Goal: Communication & Community: Share content

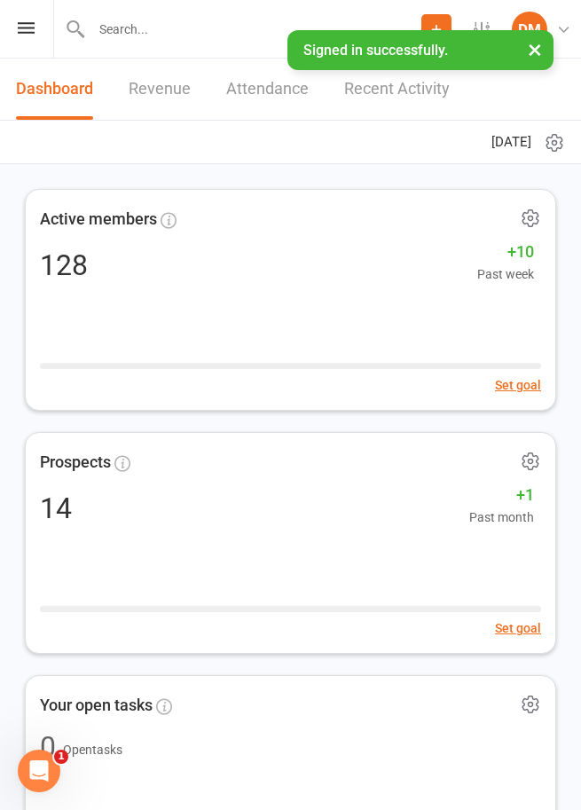
click at [534, 51] on button "×" at bounding box center [535, 49] width 32 height 38
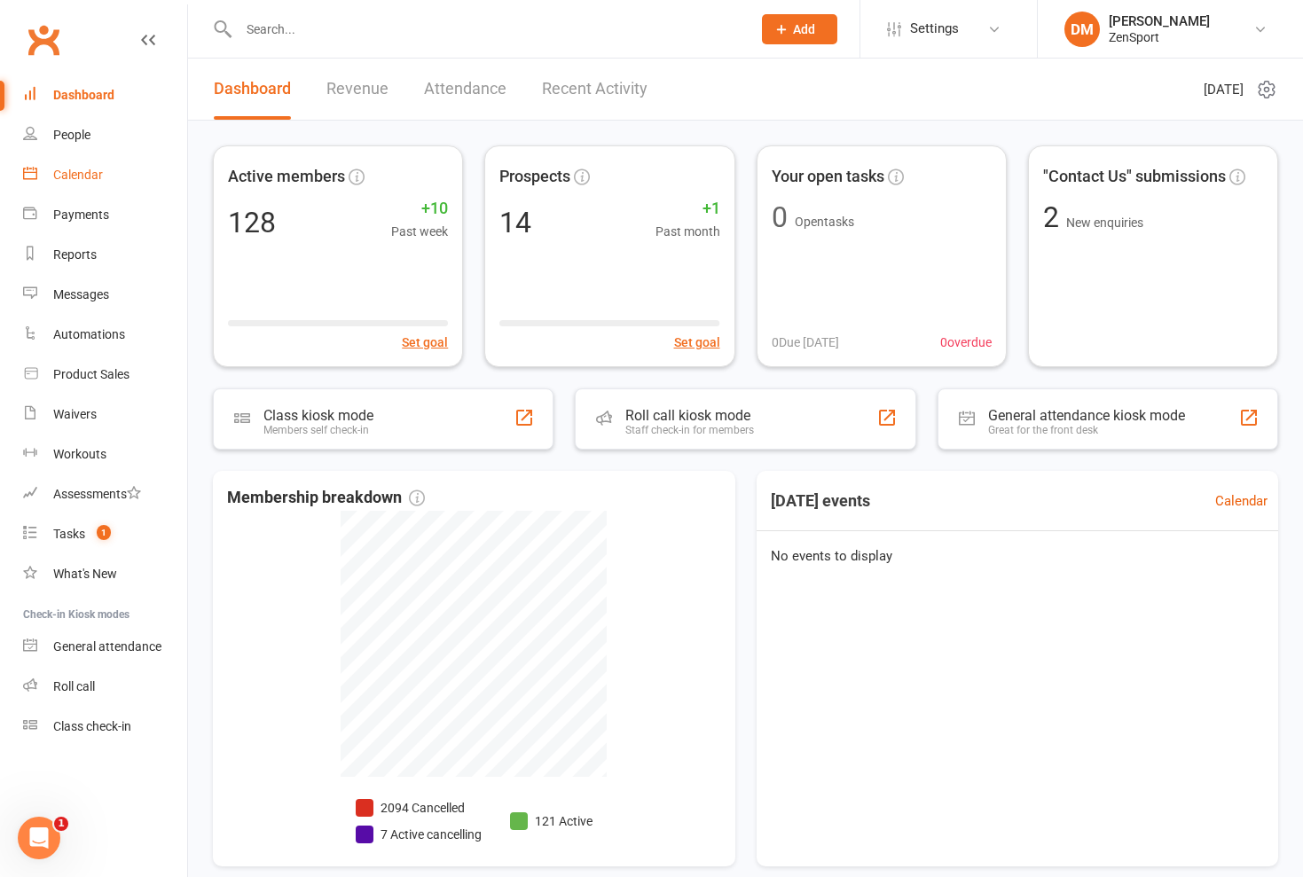
click at [75, 182] on link "Calendar" at bounding box center [105, 175] width 164 height 40
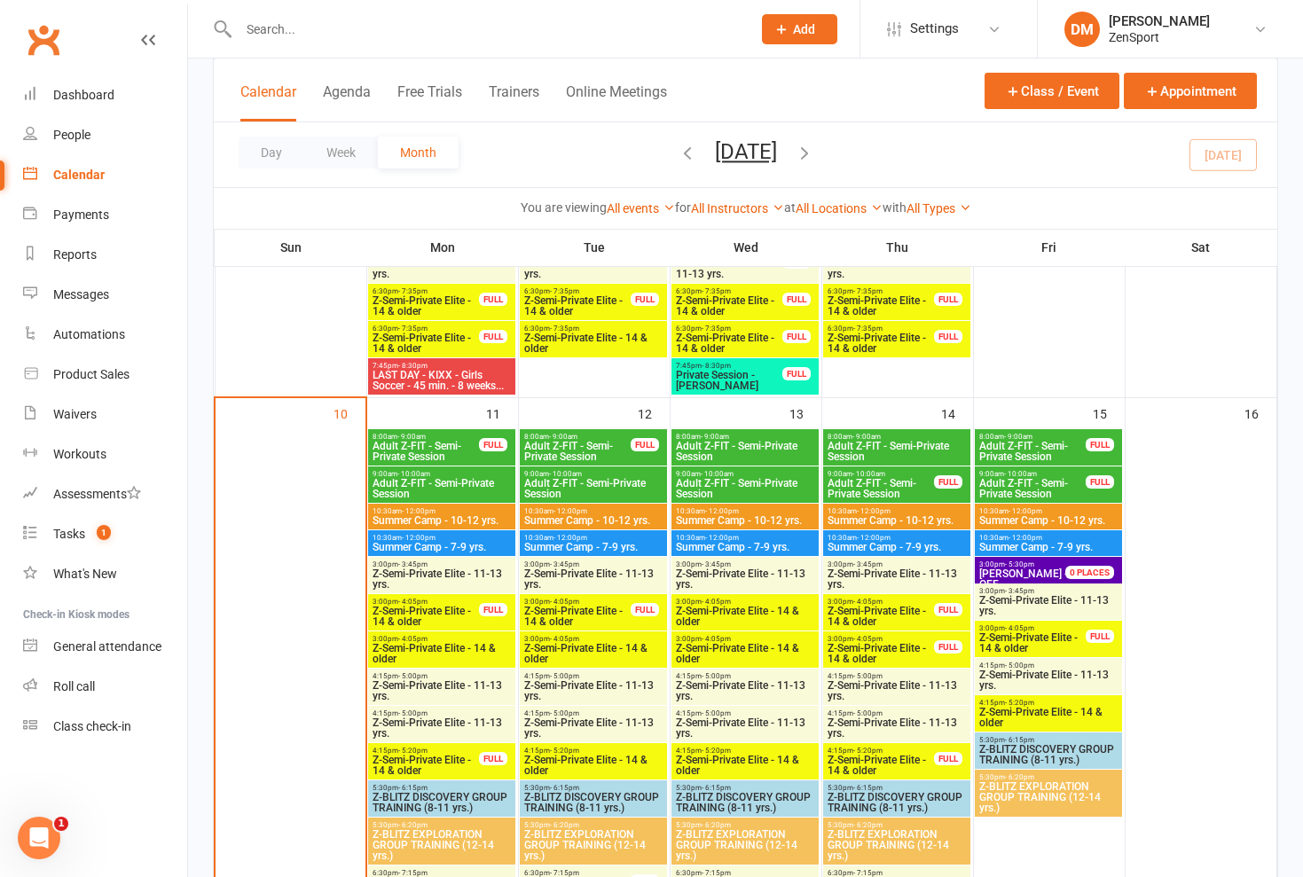
scroll to position [1194, 0]
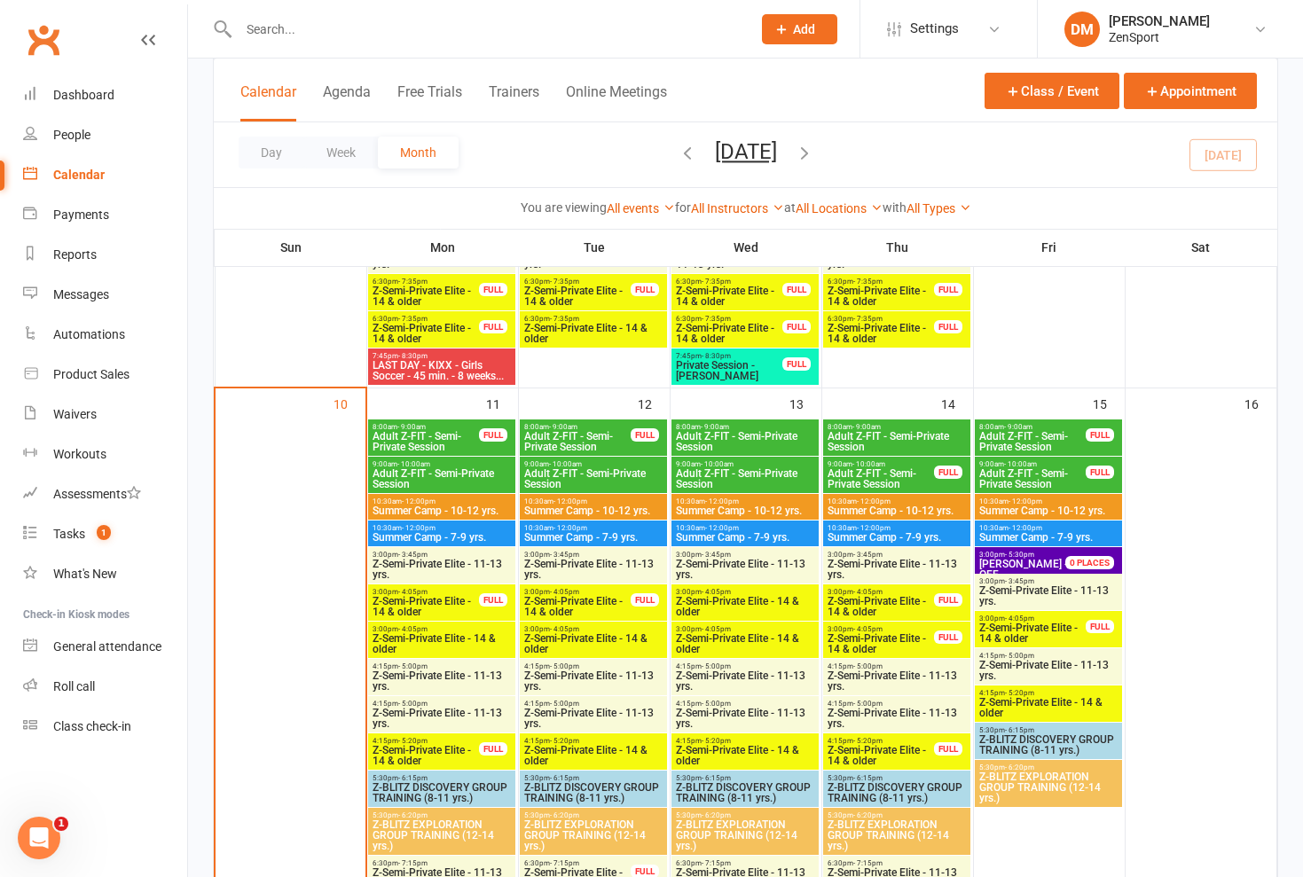
click at [433, 468] on span "Adult Z-FIT - Semi-Private Session" at bounding box center [442, 478] width 140 height 21
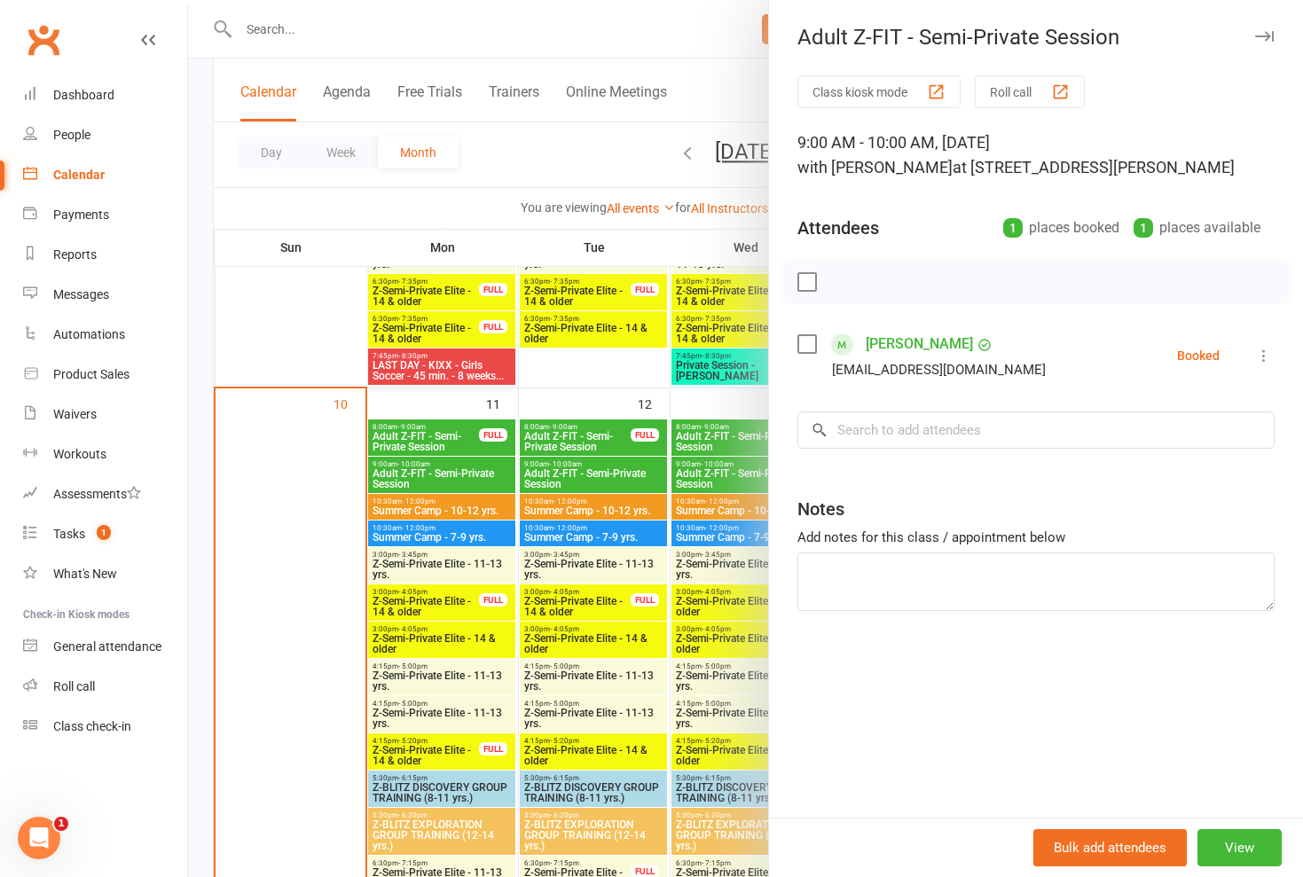
click at [433, 468] on div at bounding box center [745, 438] width 1115 height 877
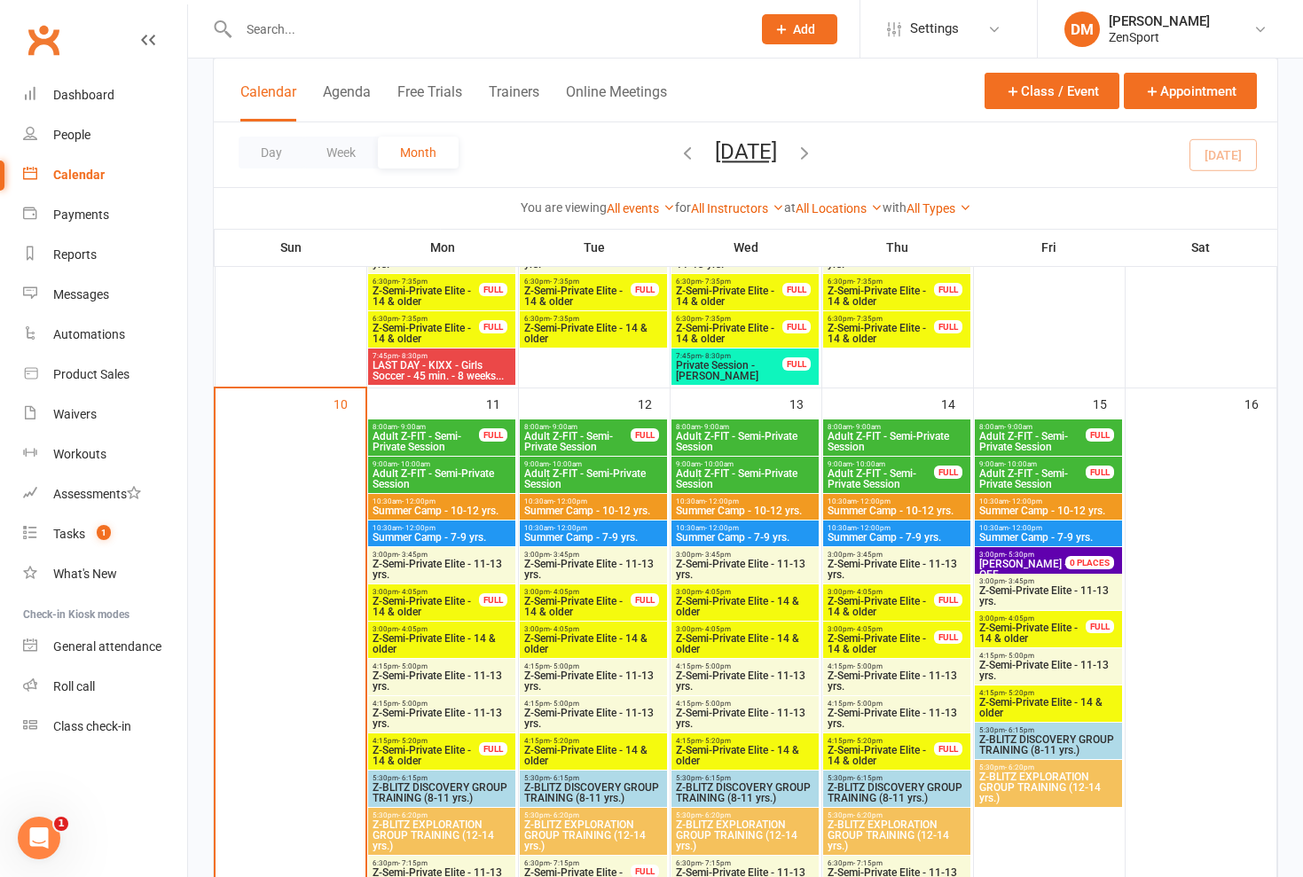
click at [443, 438] on span "Adult Z-FIT - Semi-Private Session" at bounding box center [426, 441] width 108 height 21
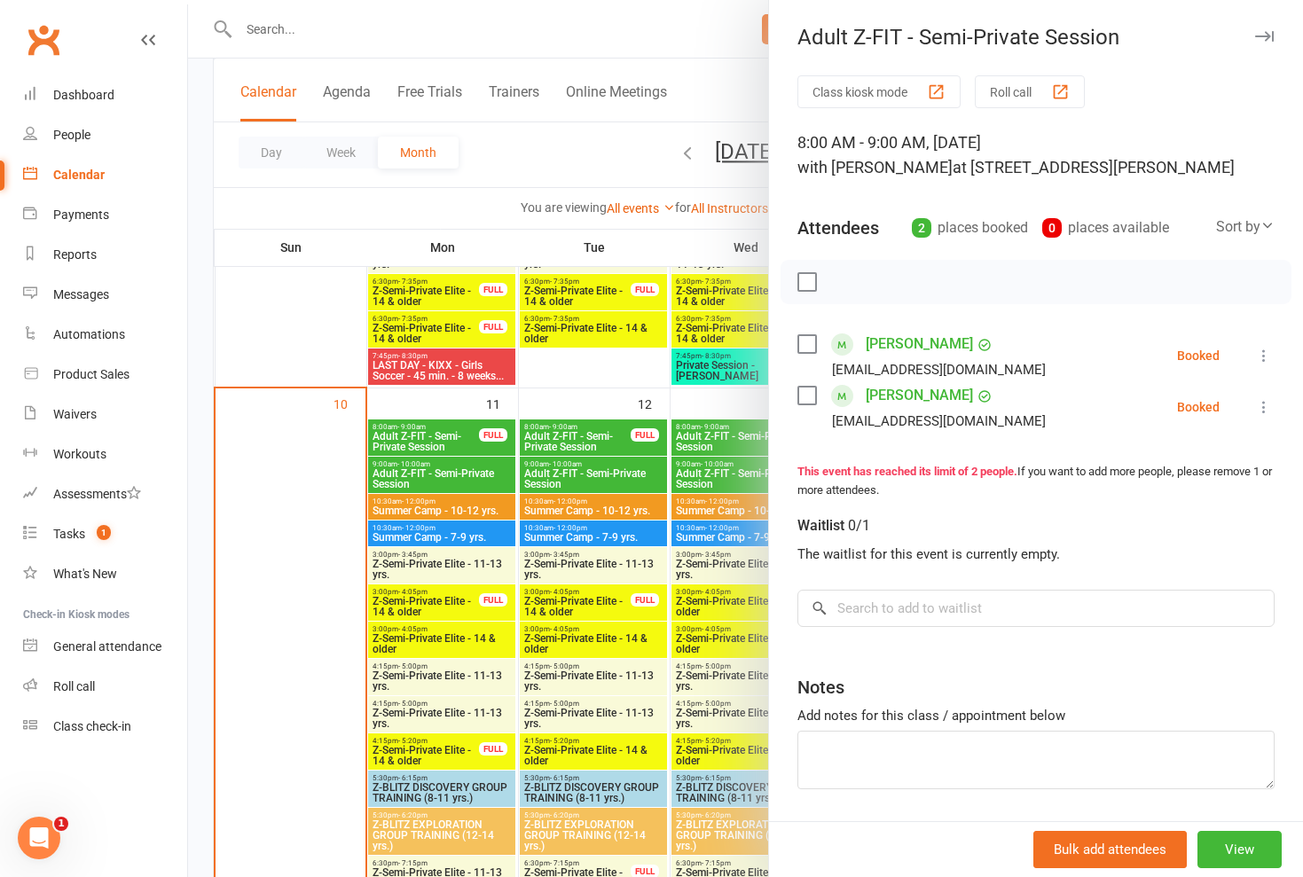
click at [443, 438] on div at bounding box center [745, 438] width 1115 height 877
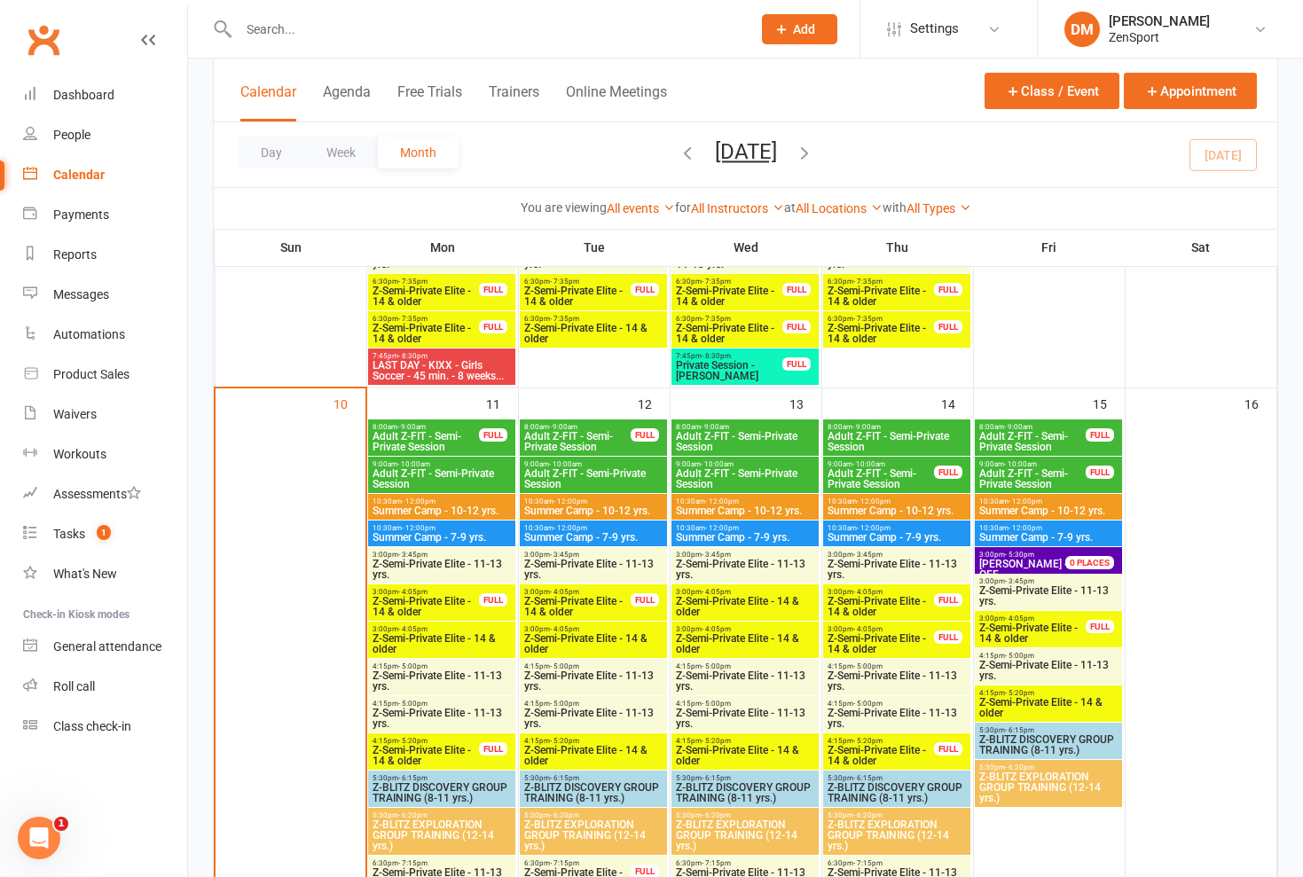
click at [460, 478] on span "Adult Z-FIT - Semi-Private Session" at bounding box center [442, 478] width 140 height 21
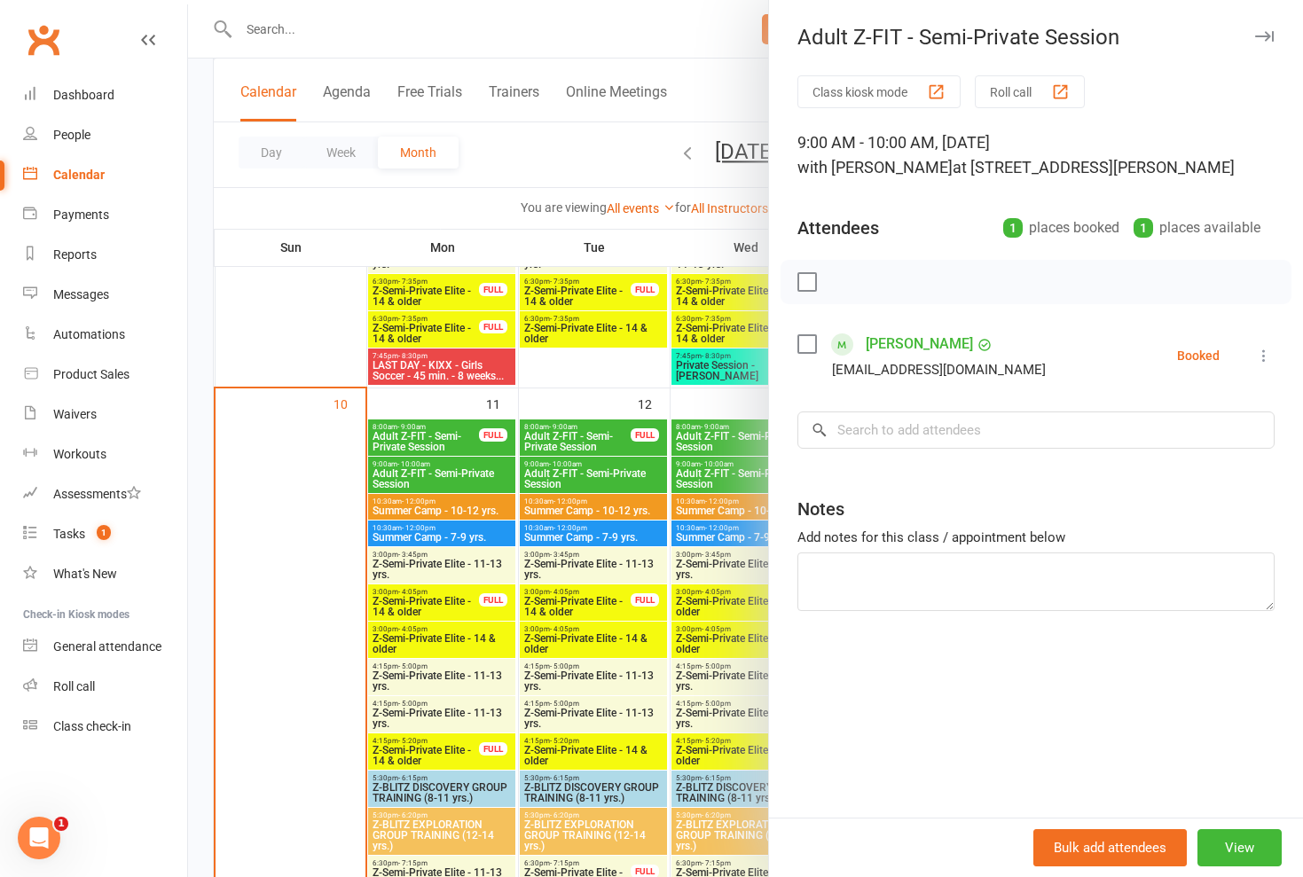
click at [460, 478] on div at bounding box center [745, 438] width 1115 height 877
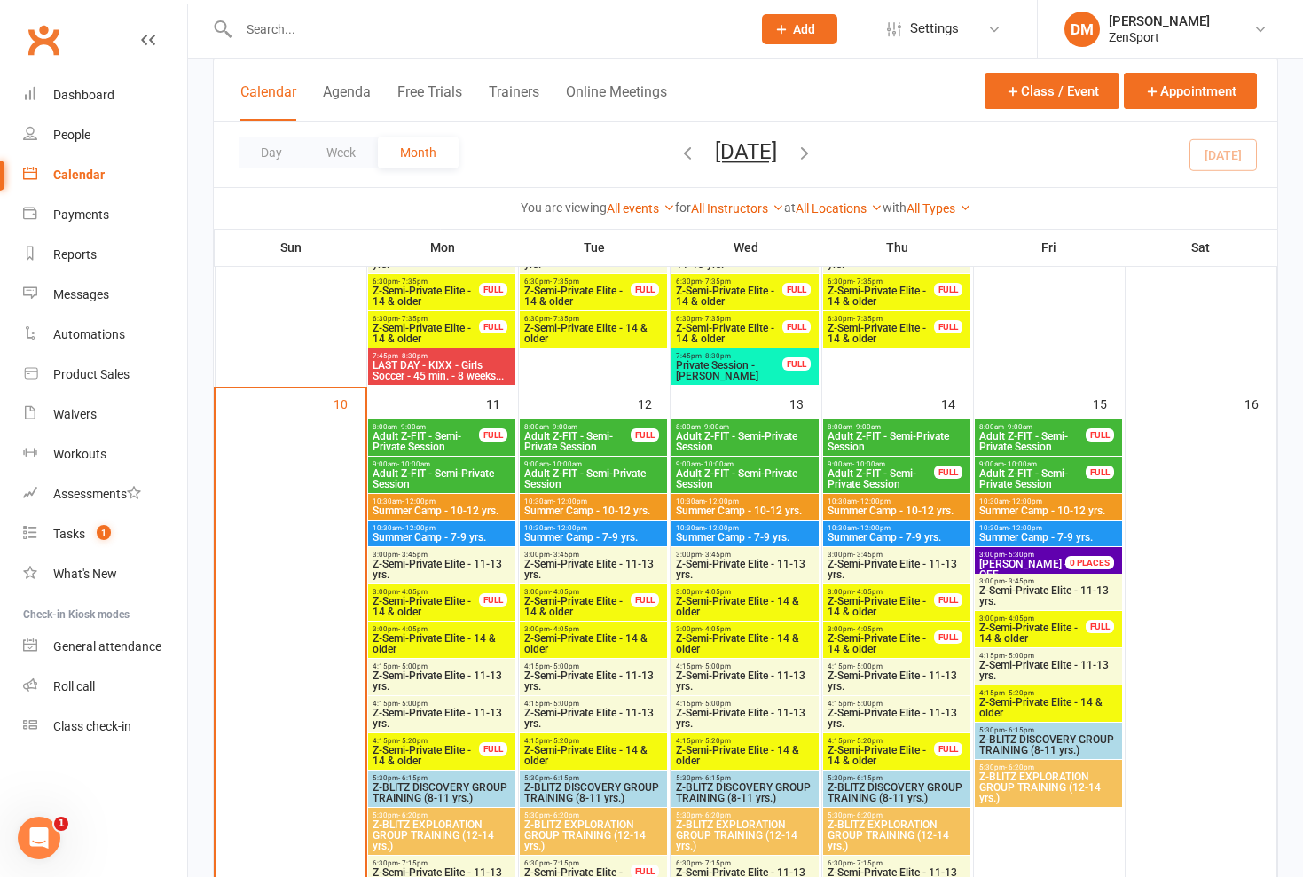
click at [580, 473] on span "Adult Z-FIT - Semi-Private Session" at bounding box center [593, 478] width 140 height 21
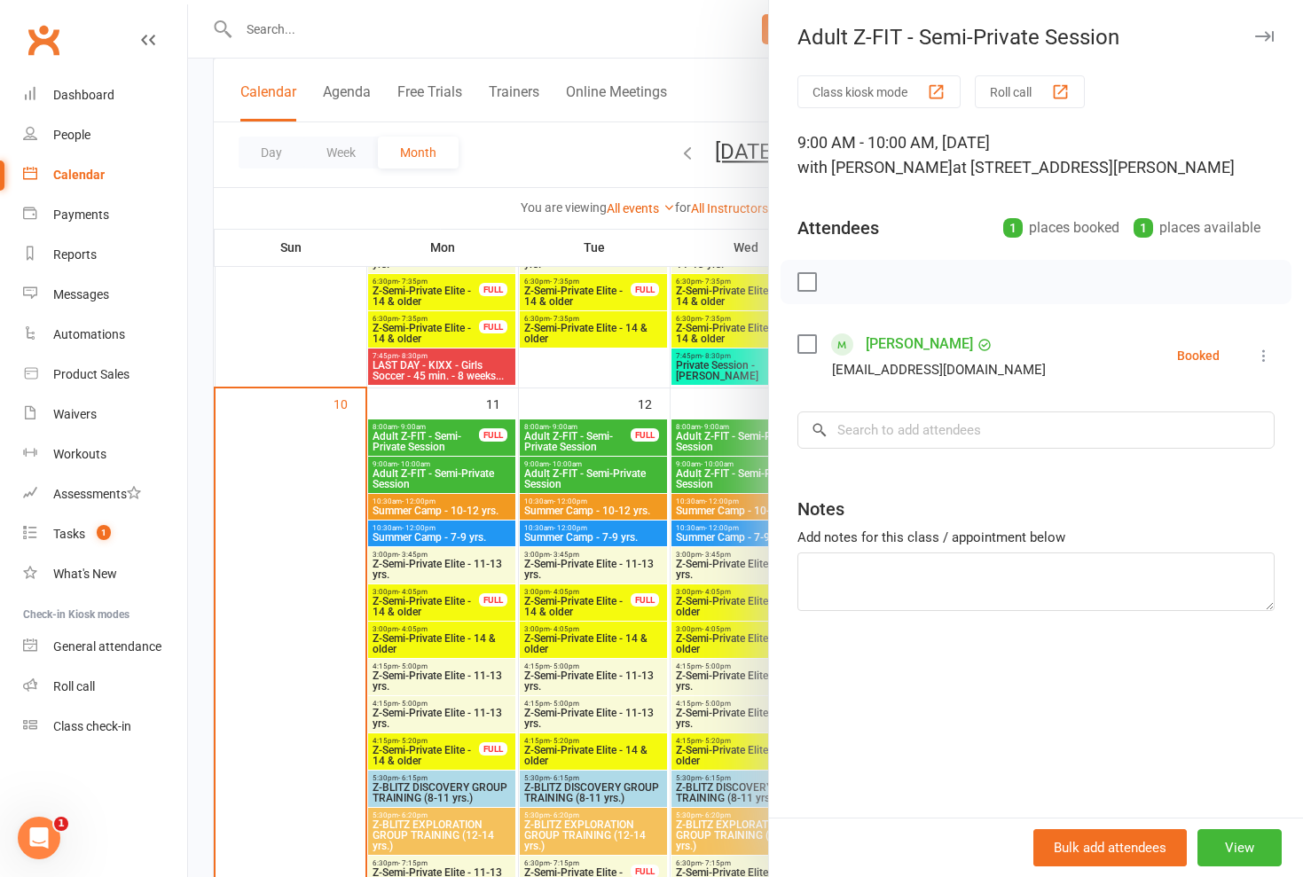
click at [580, 473] on div at bounding box center [745, 438] width 1115 height 877
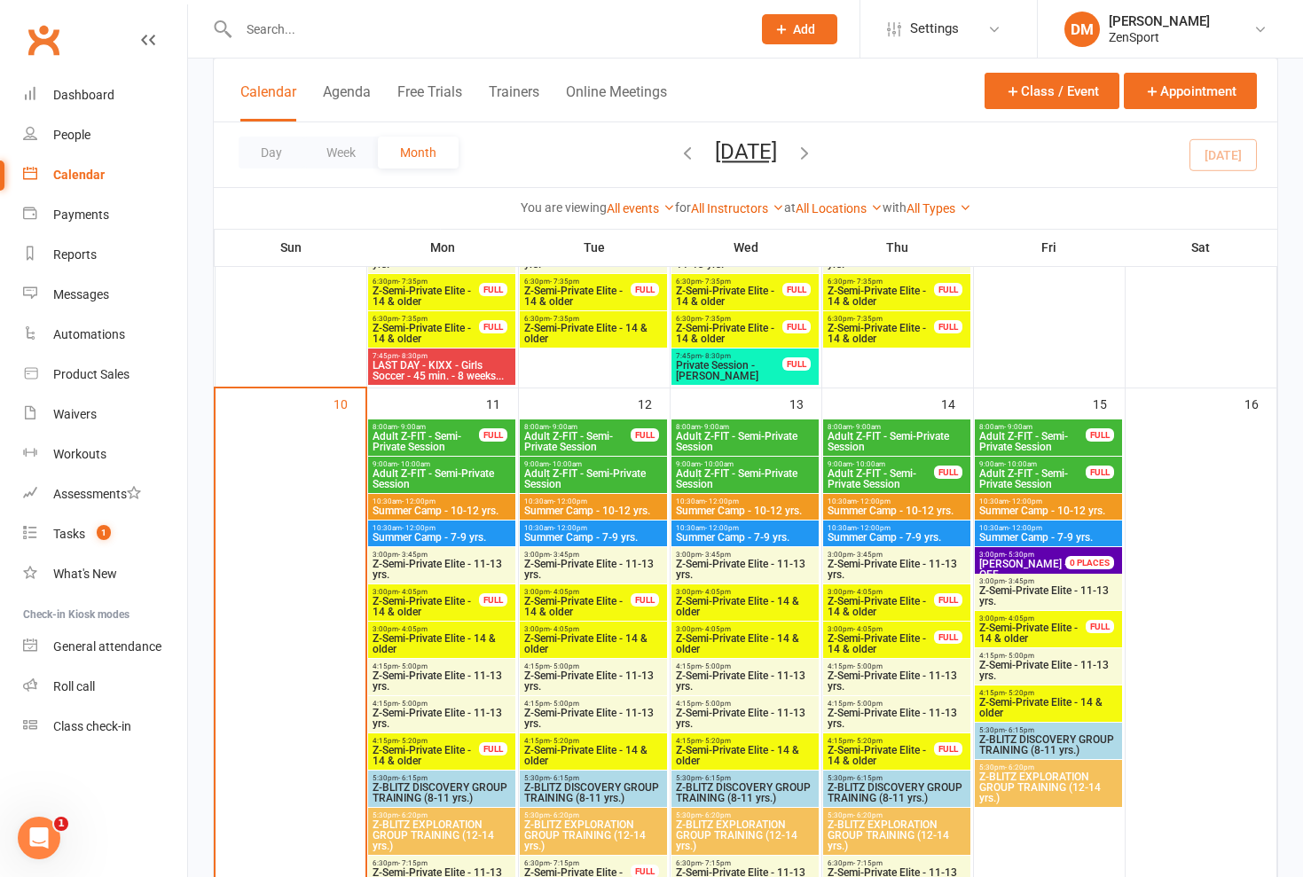
click at [580, 463] on span "- 10:00am" at bounding box center [717, 464] width 33 height 8
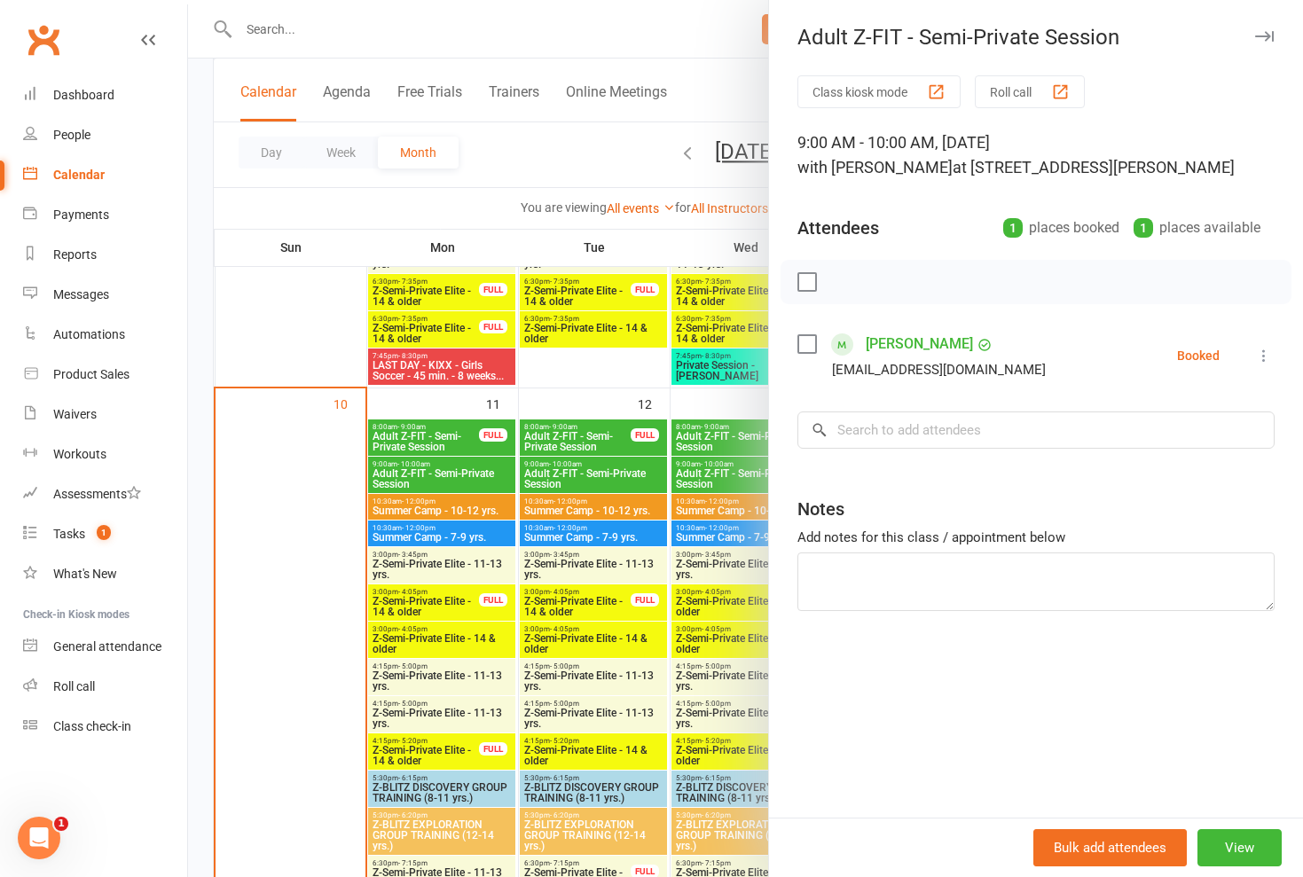
click at [580, 471] on div at bounding box center [745, 438] width 1115 height 877
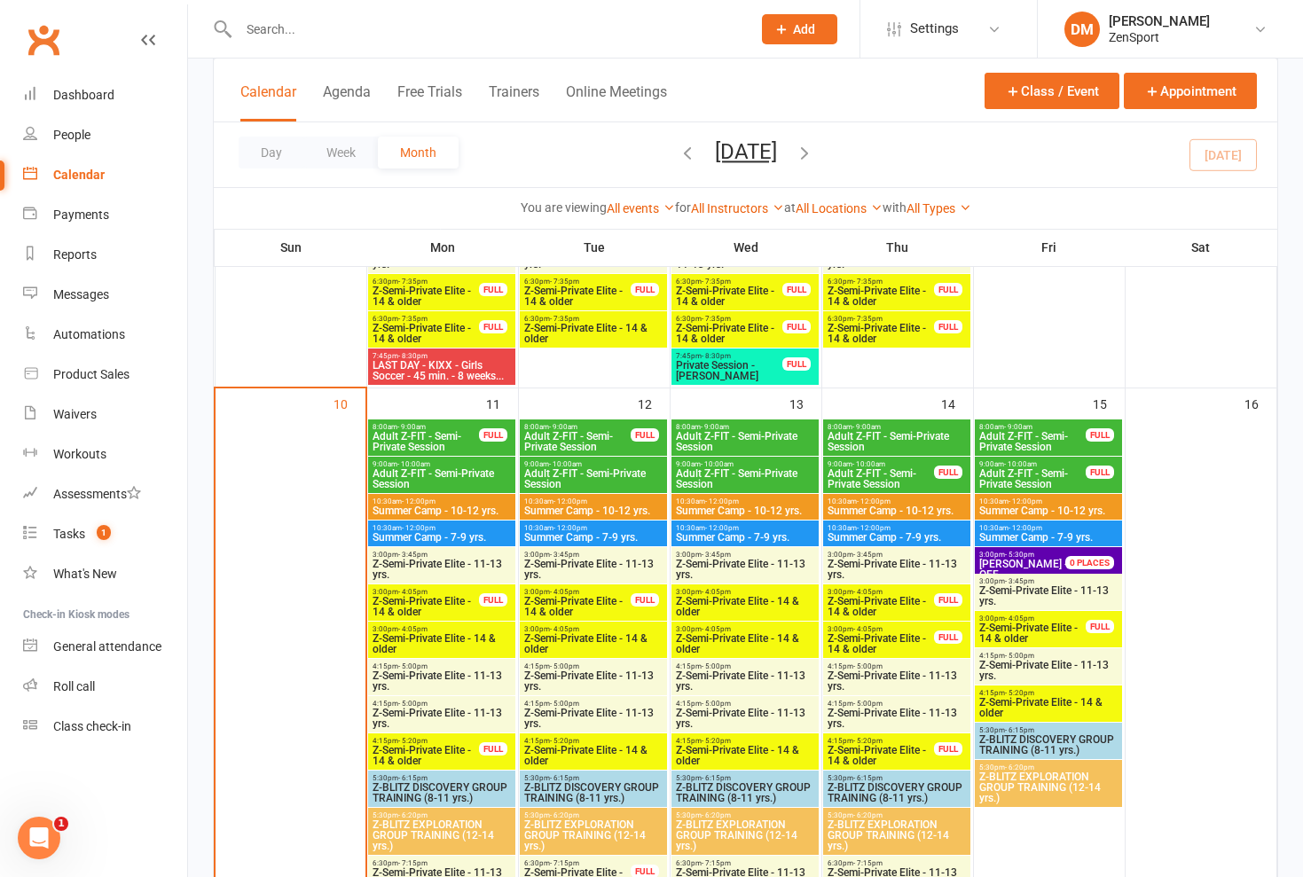
click at [580, 432] on span "Adult Z-FIT - Semi-Private Session" at bounding box center [745, 441] width 140 height 21
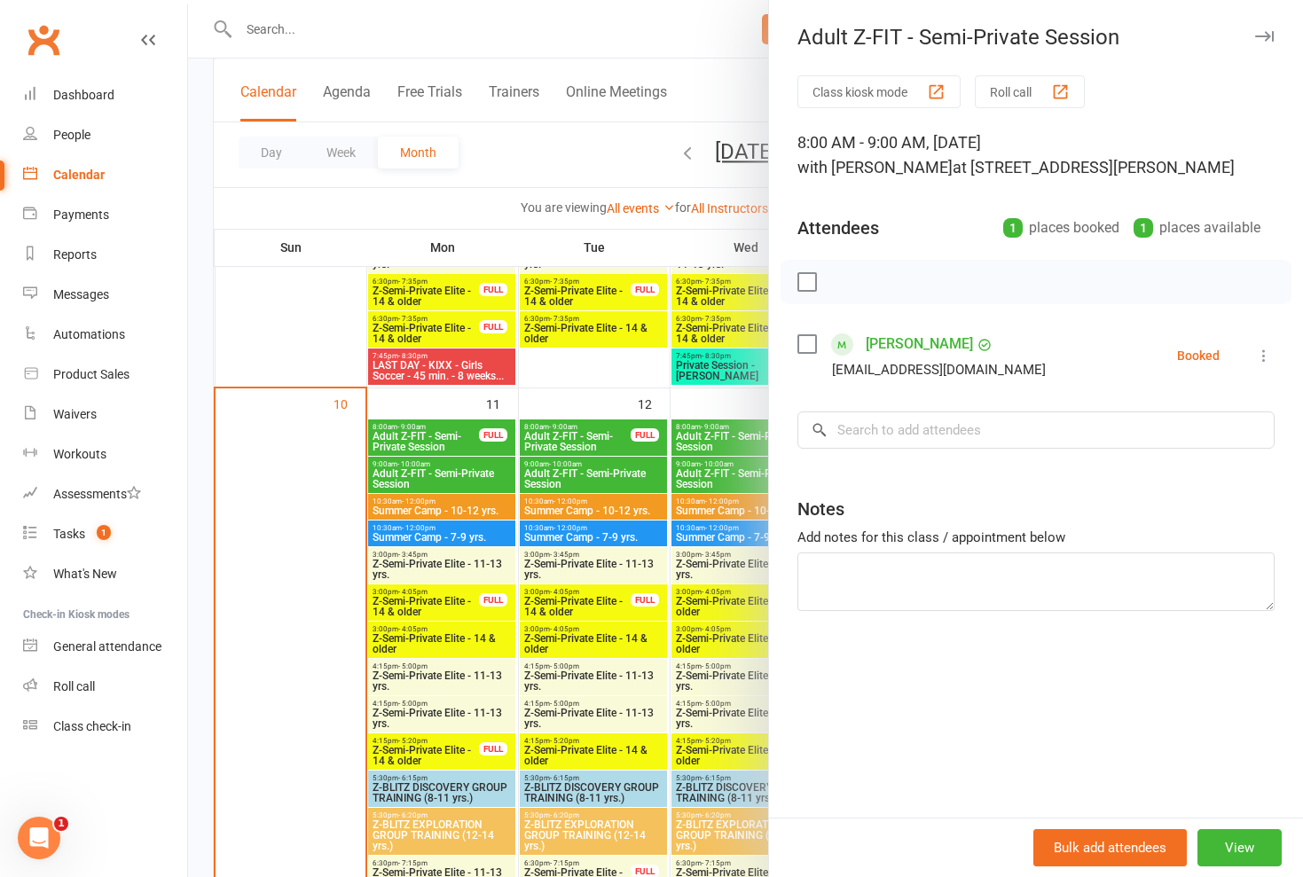
click at [580, 432] on div at bounding box center [745, 438] width 1115 height 877
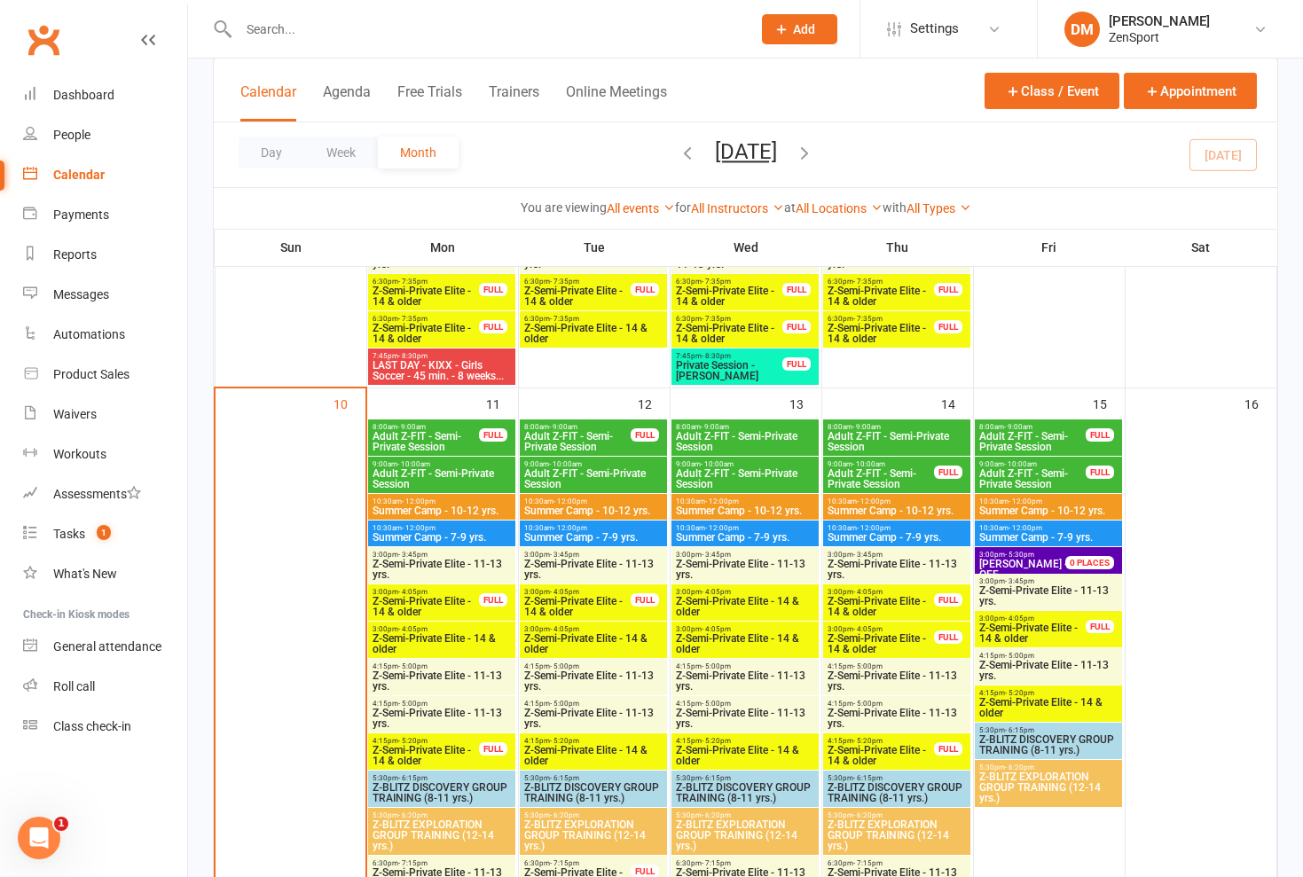
click at [580, 475] on span "Adult Z-FIT - Semi-Private Session" at bounding box center [881, 478] width 108 height 21
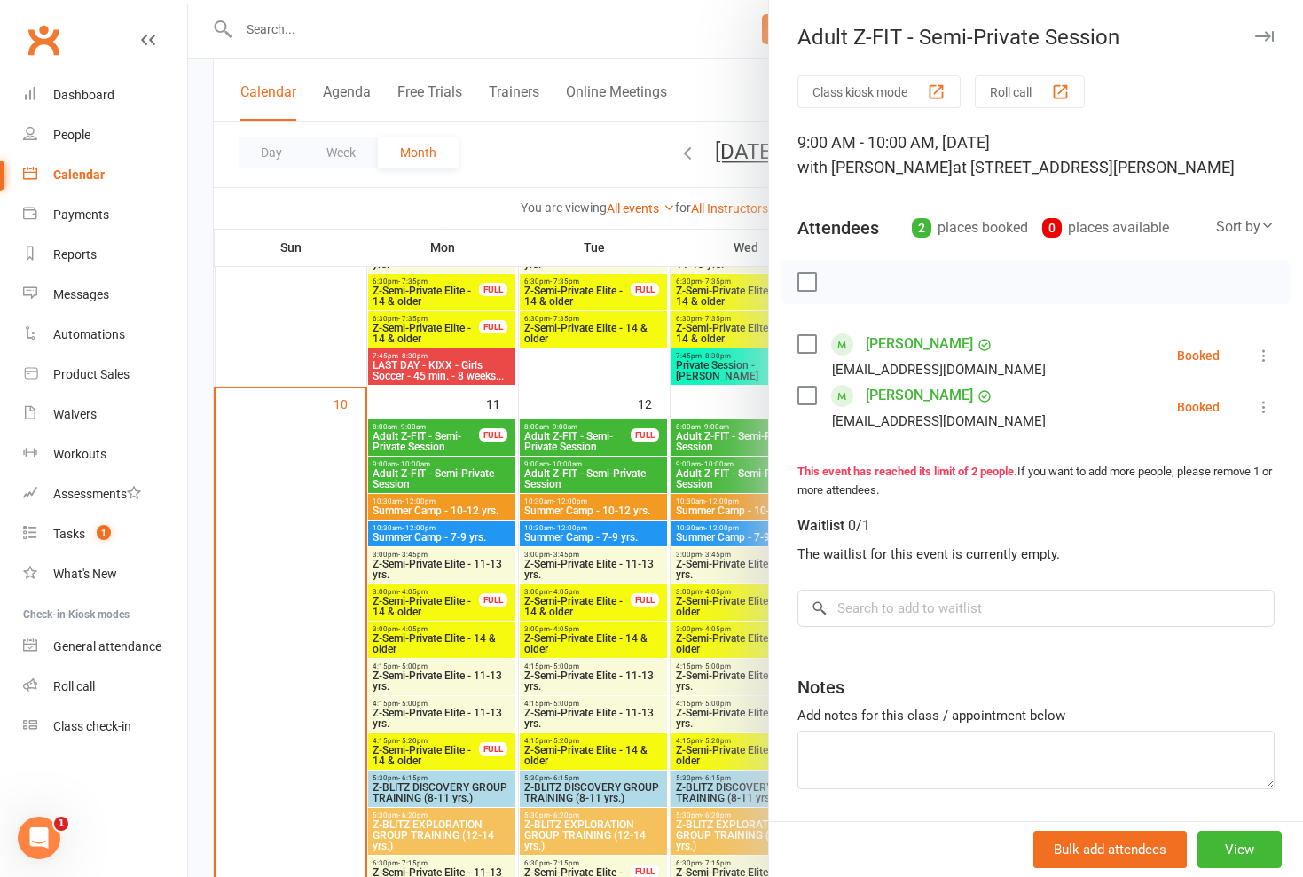
click at [580, 463] on div at bounding box center [745, 438] width 1115 height 877
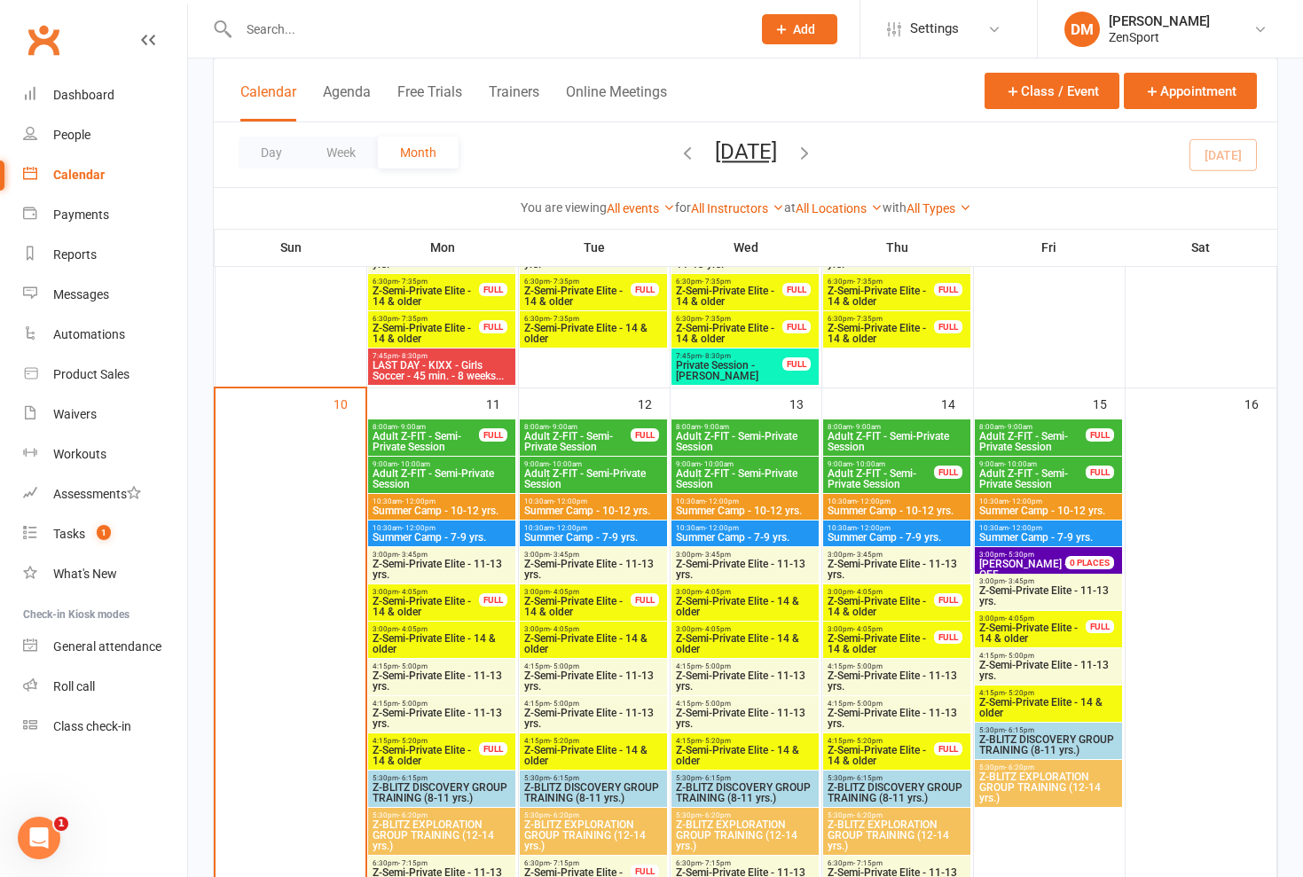
click at [580, 475] on span "Adult Z-FIT - Semi-Private Session" at bounding box center [745, 478] width 140 height 21
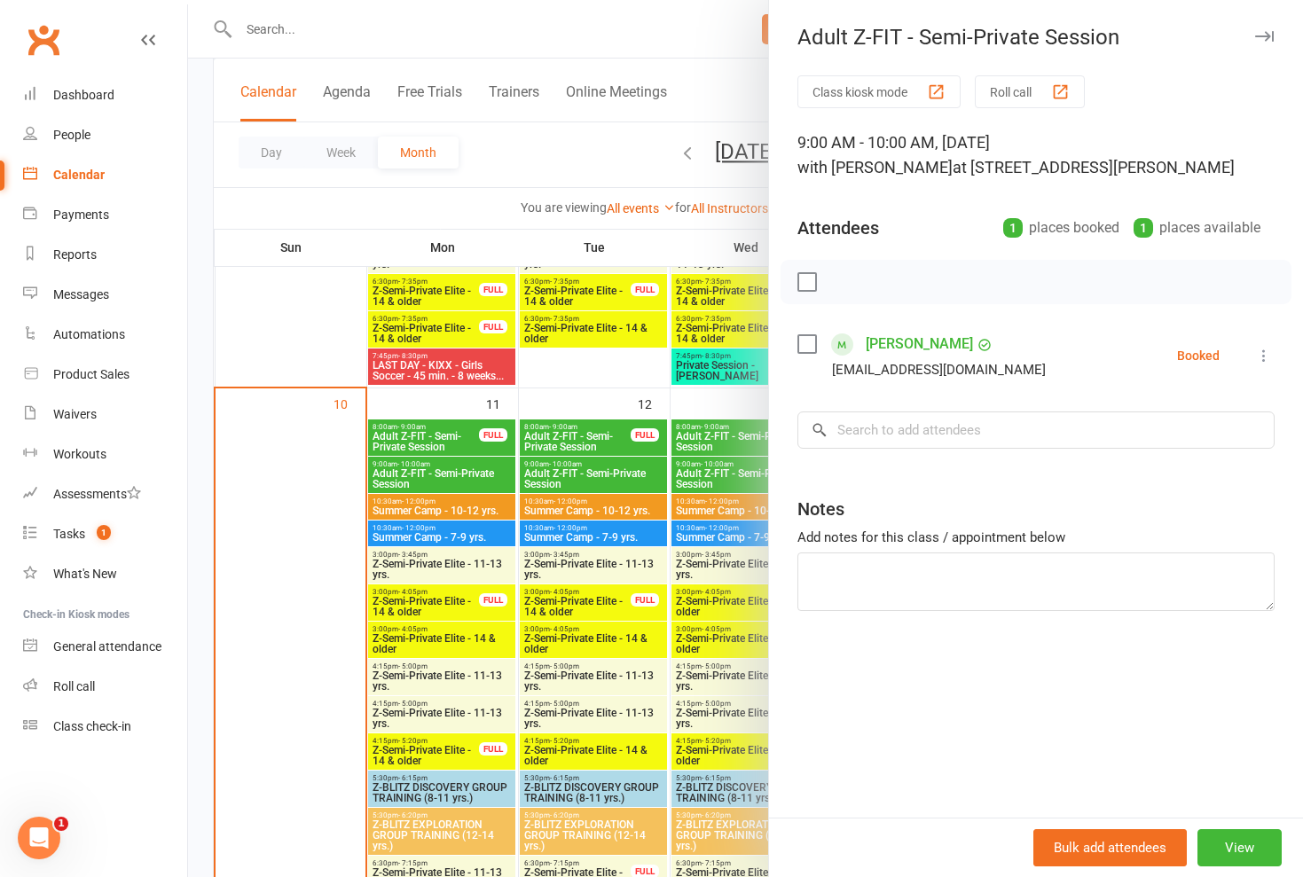
click at [580, 453] on div at bounding box center [745, 438] width 1115 height 877
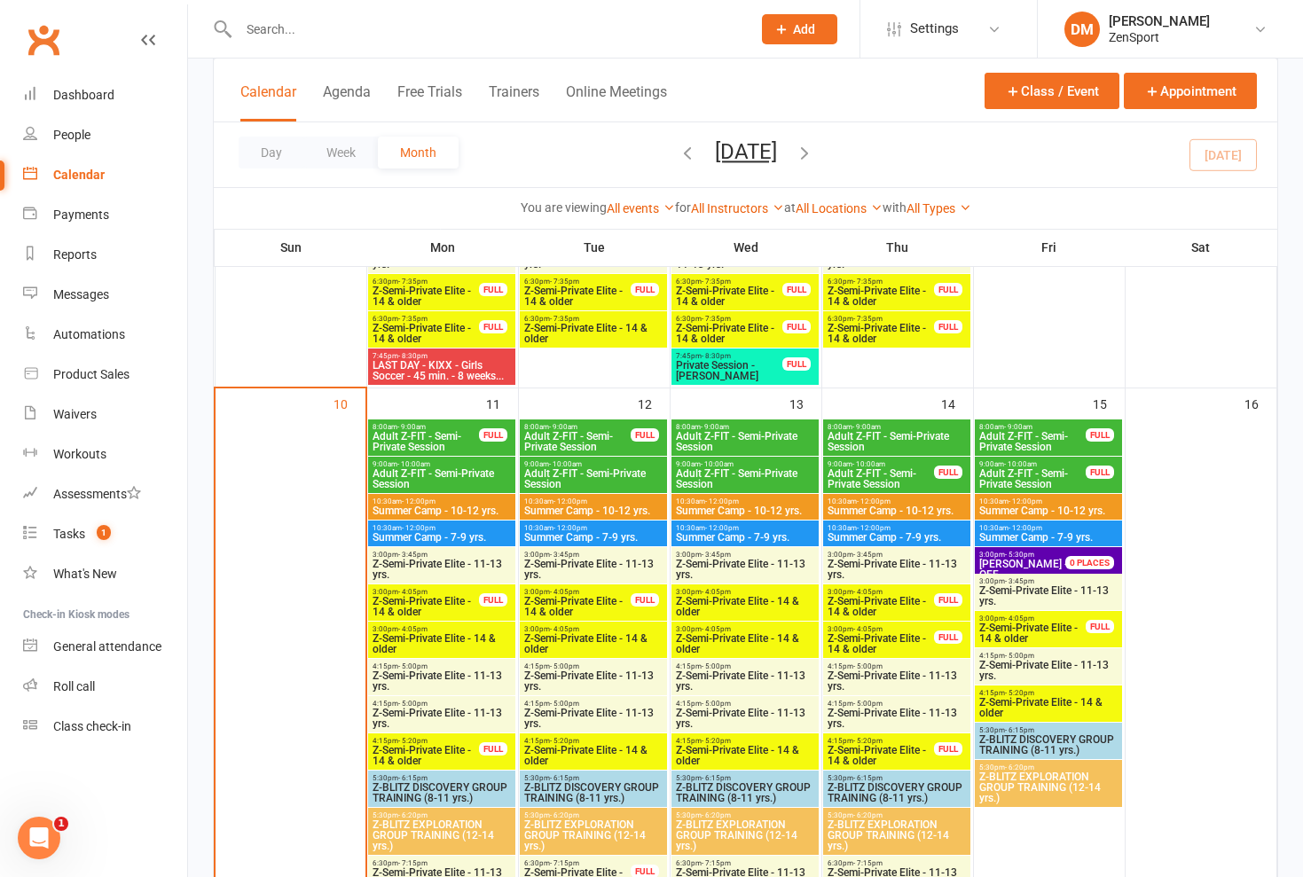
click at [580, 432] on span "Adult Z-FIT - Semi-Private Session" at bounding box center [897, 441] width 140 height 21
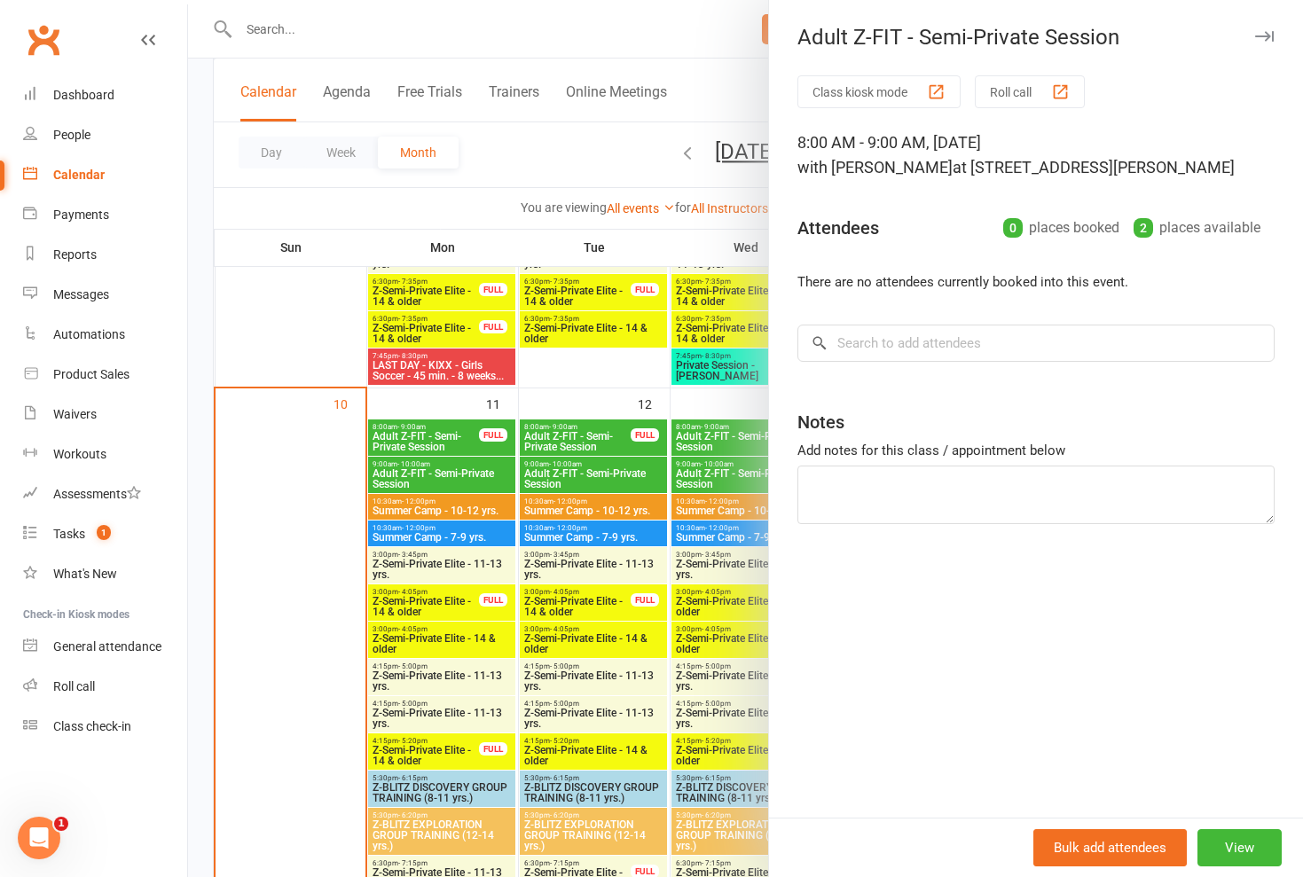
click at [580, 444] on div at bounding box center [745, 438] width 1115 height 877
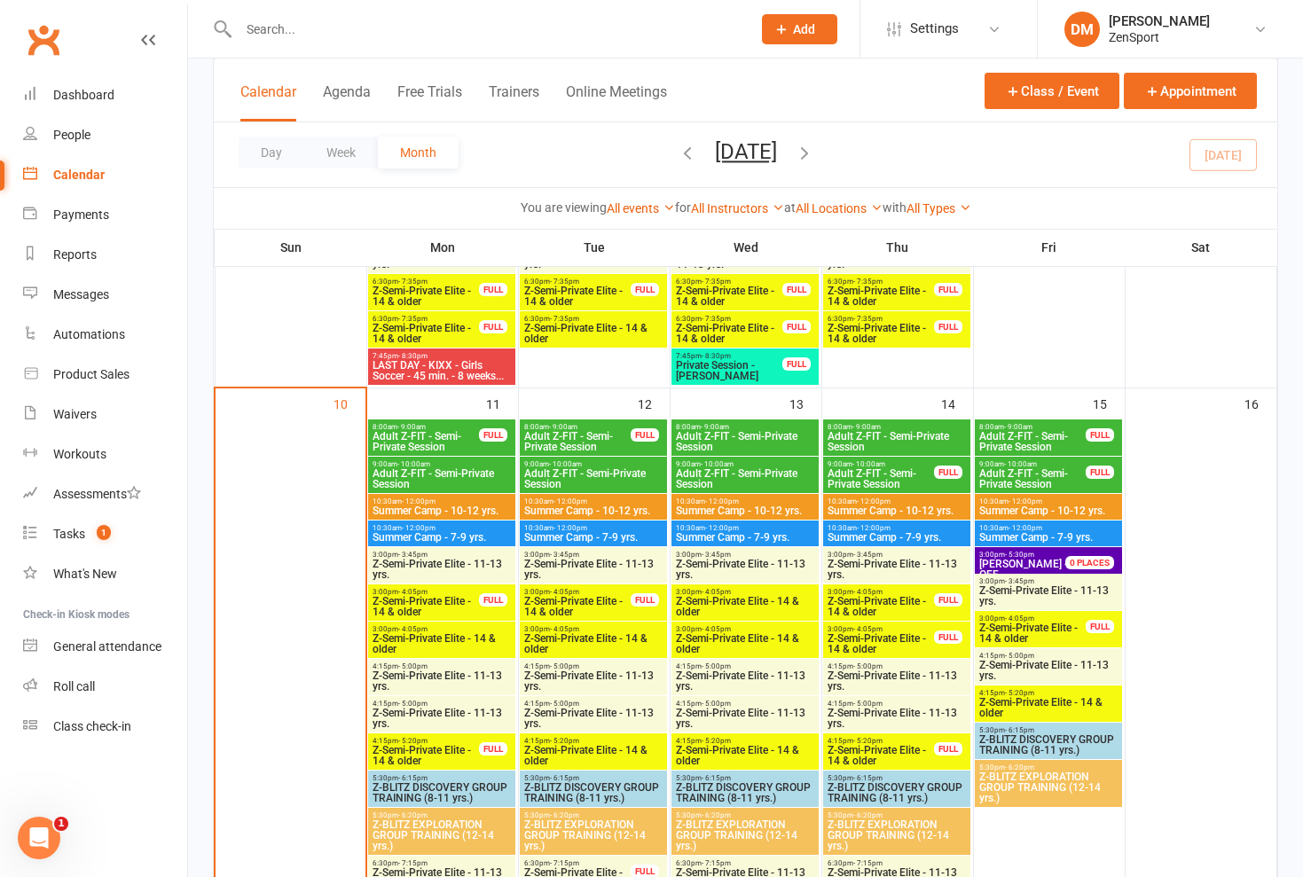
click at [580, 468] on span "Adult Z-FIT - Semi-Private Session" at bounding box center [881, 478] width 108 height 21
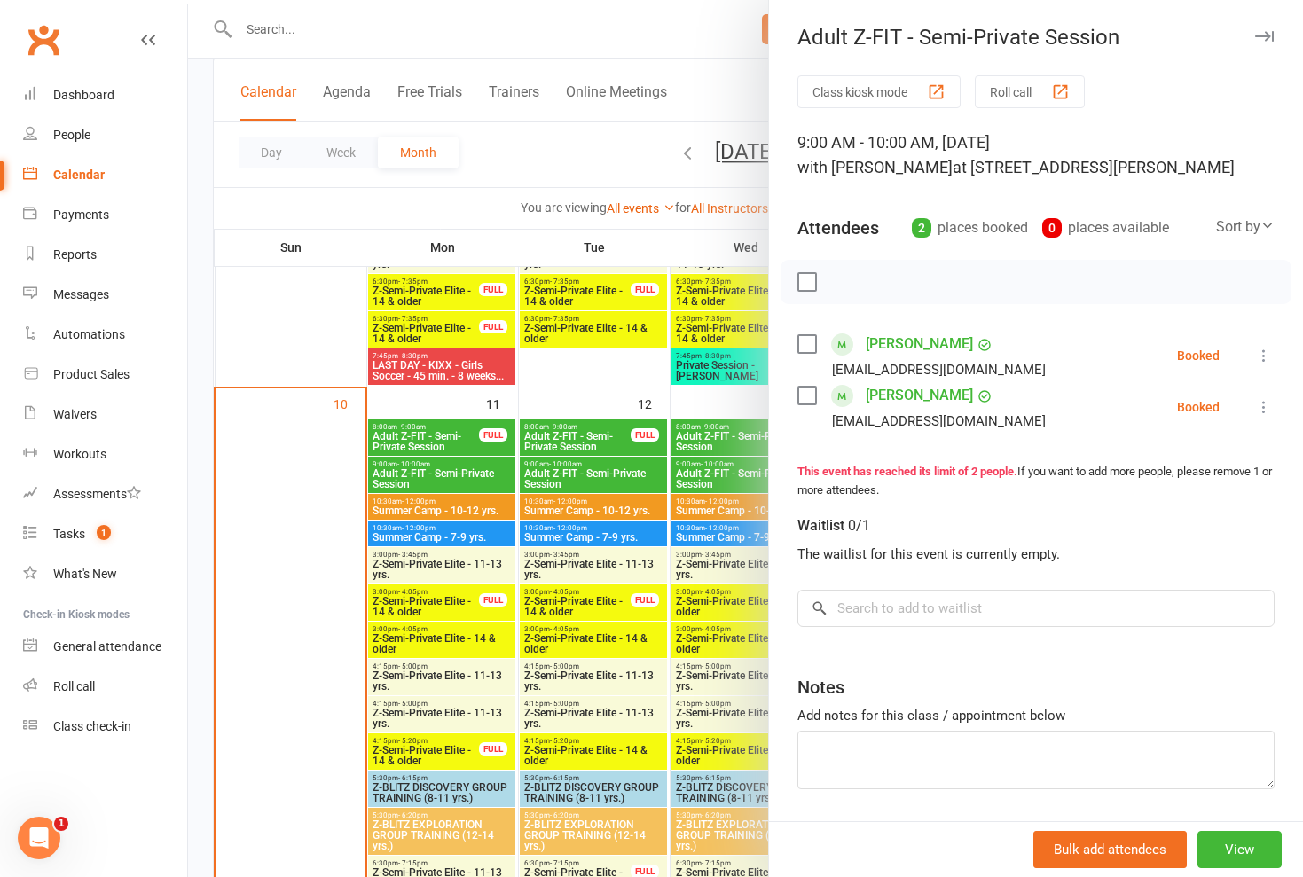
click at [580, 459] on div at bounding box center [745, 438] width 1115 height 877
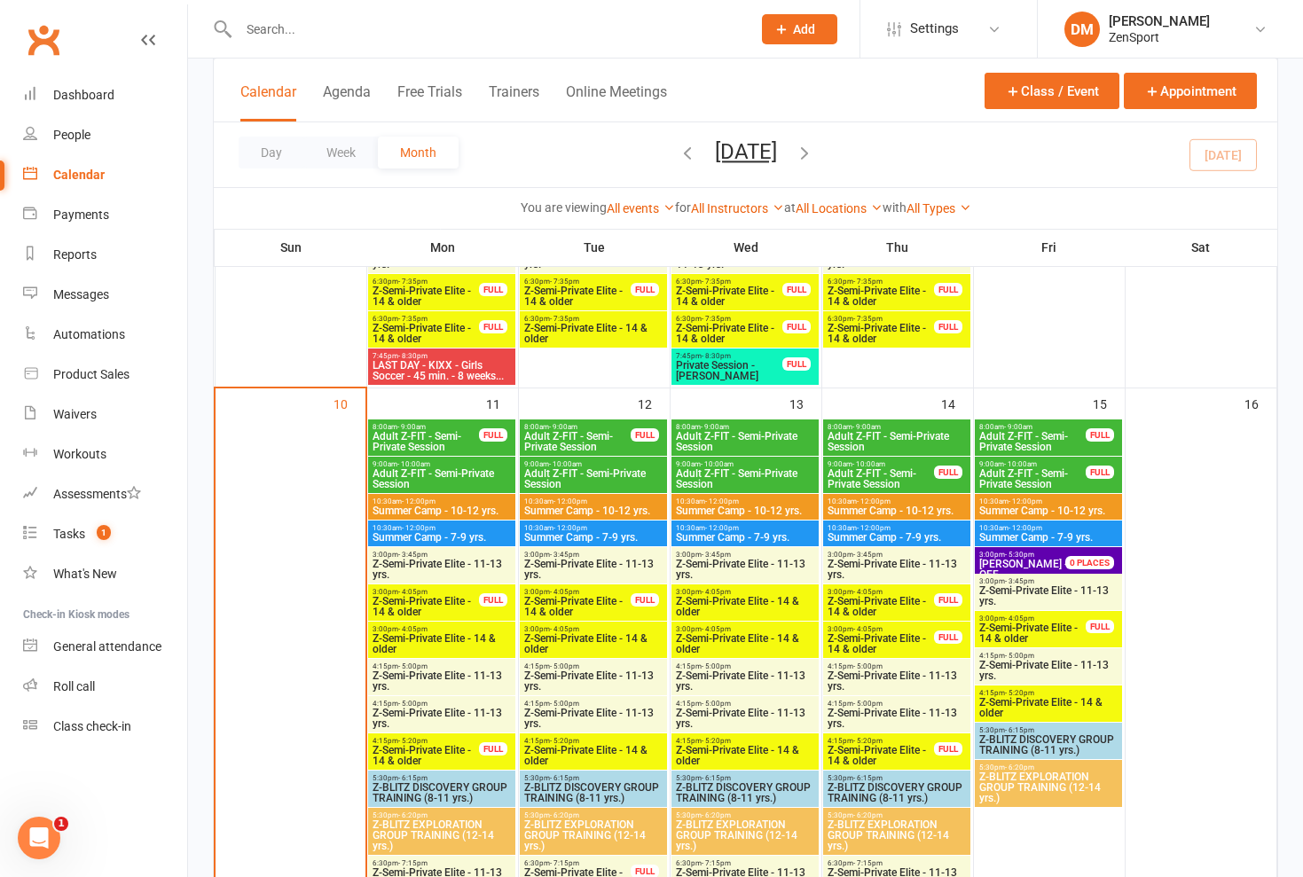
click at [580, 431] on span "Adult Z-FIT - Semi-Private Session" at bounding box center [1032, 441] width 108 height 21
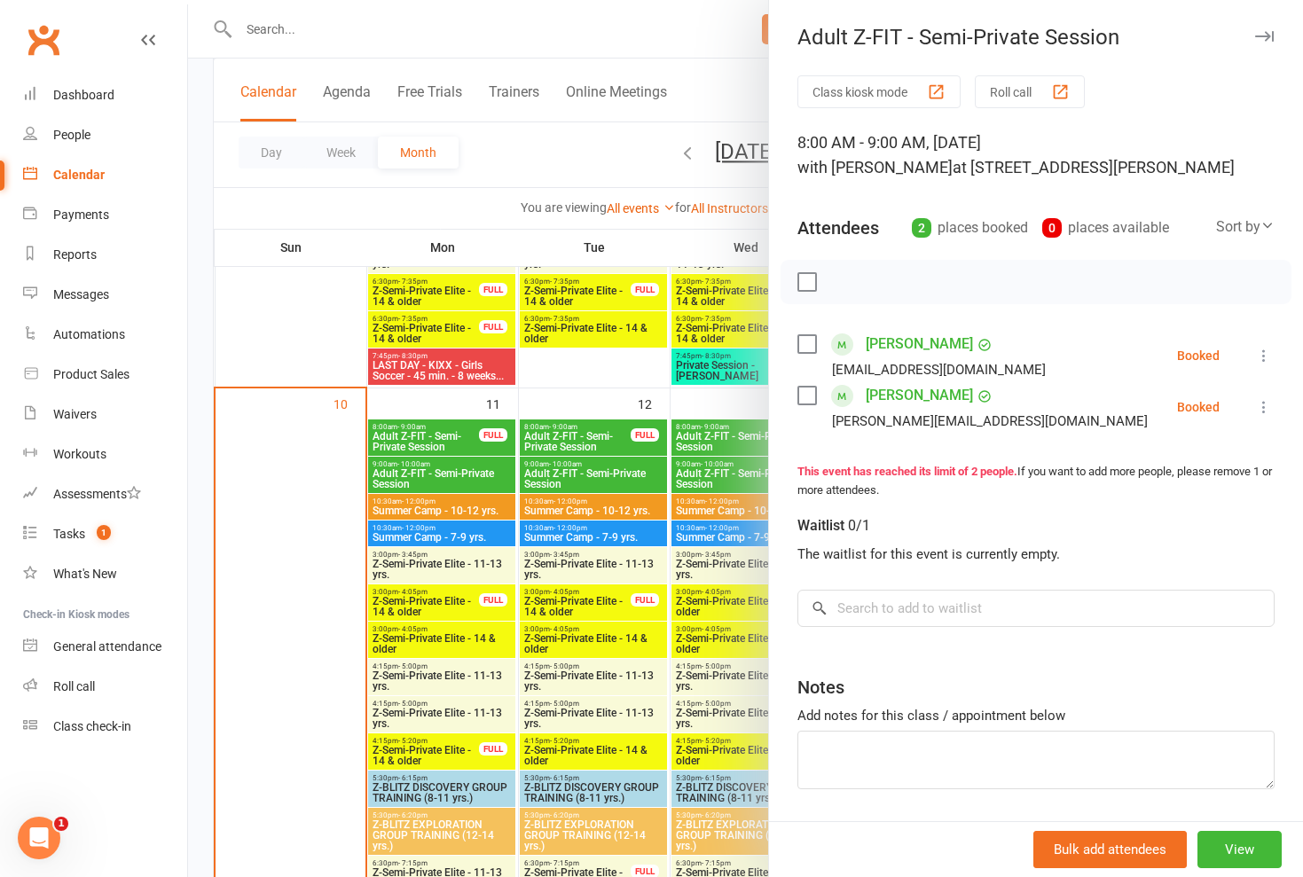
click at [580, 436] on div at bounding box center [745, 438] width 1115 height 877
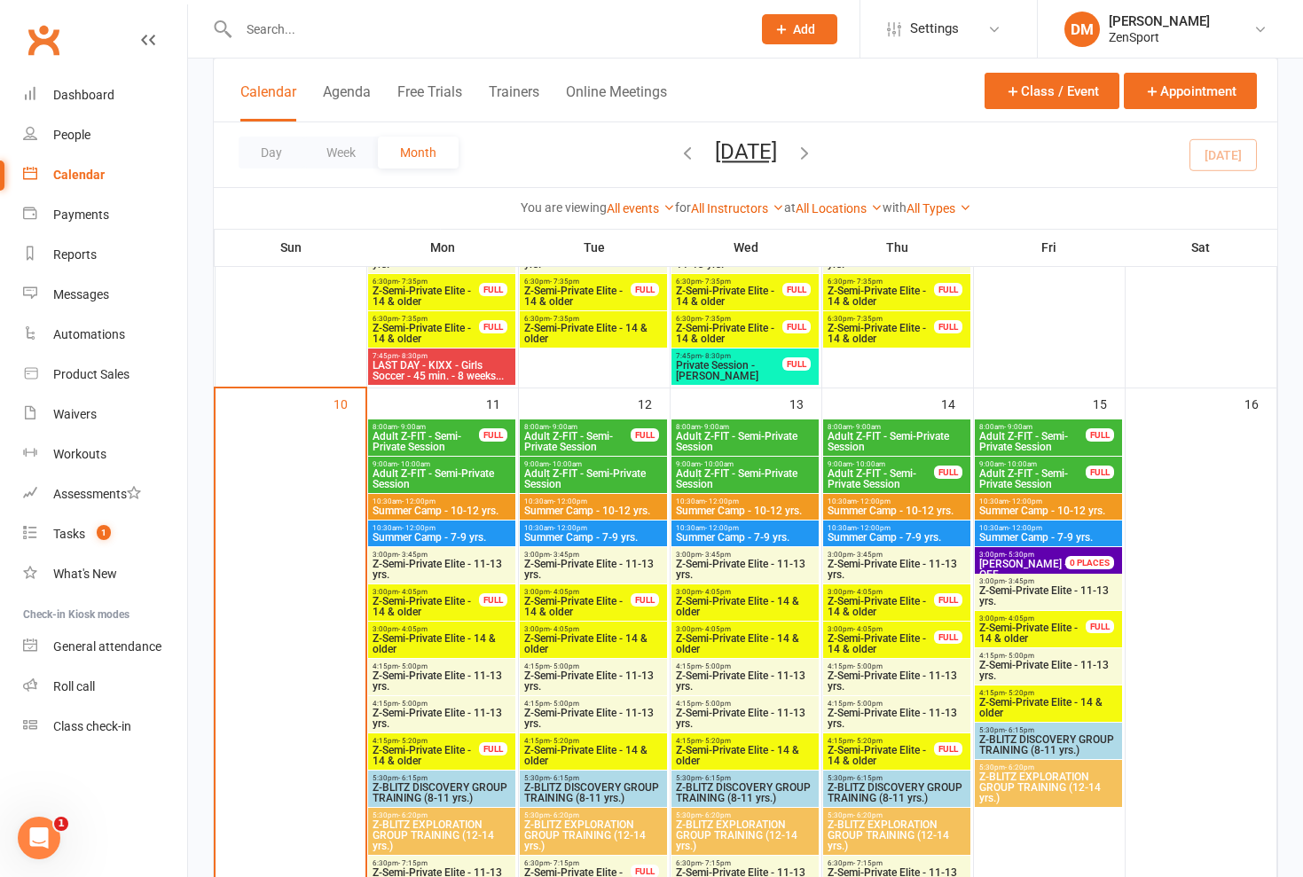
click at [580, 476] on span "Adult Z-FIT - Semi-Private Session" at bounding box center [1032, 478] width 108 height 21
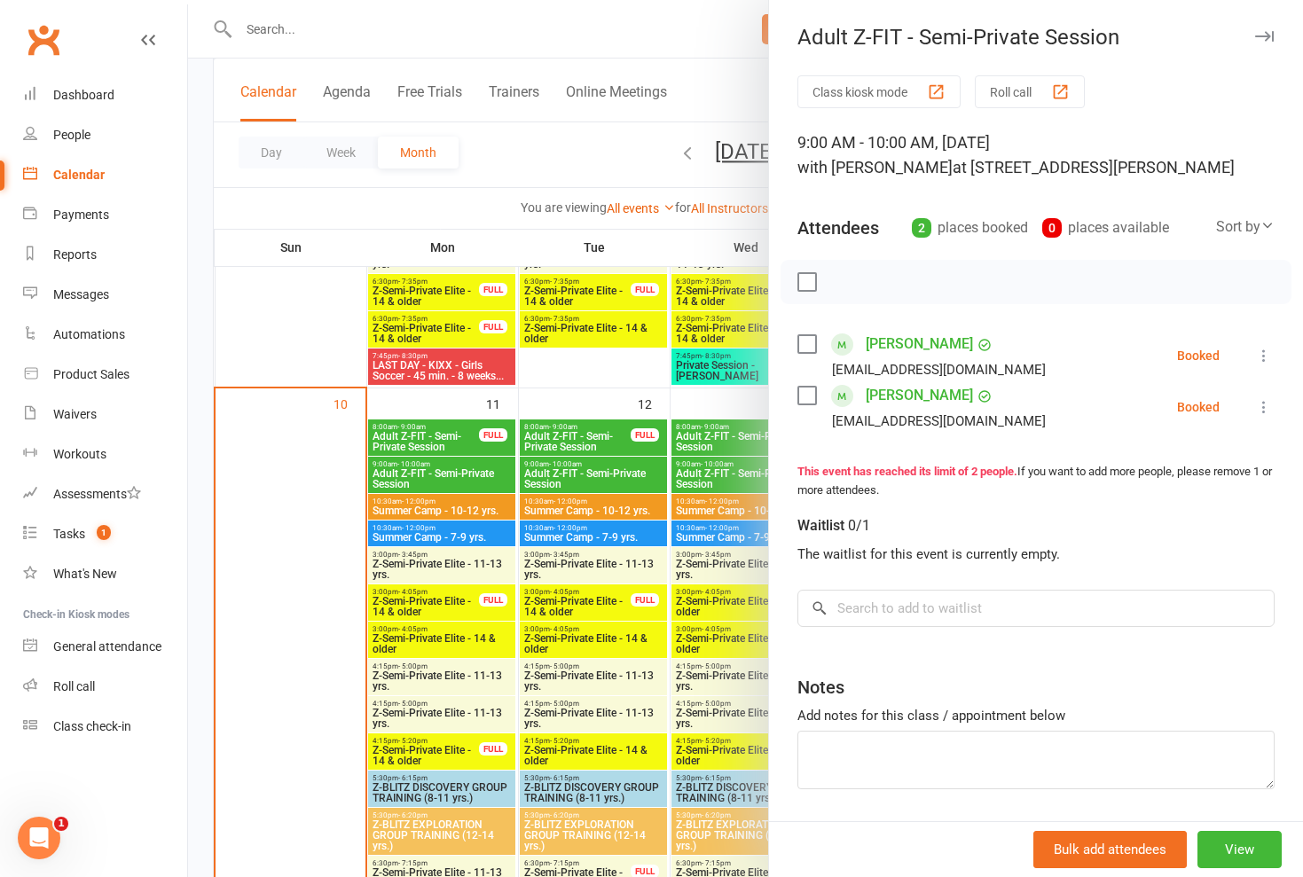
click at [580, 440] on div at bounding box center [745, 438] width 1115 height 877
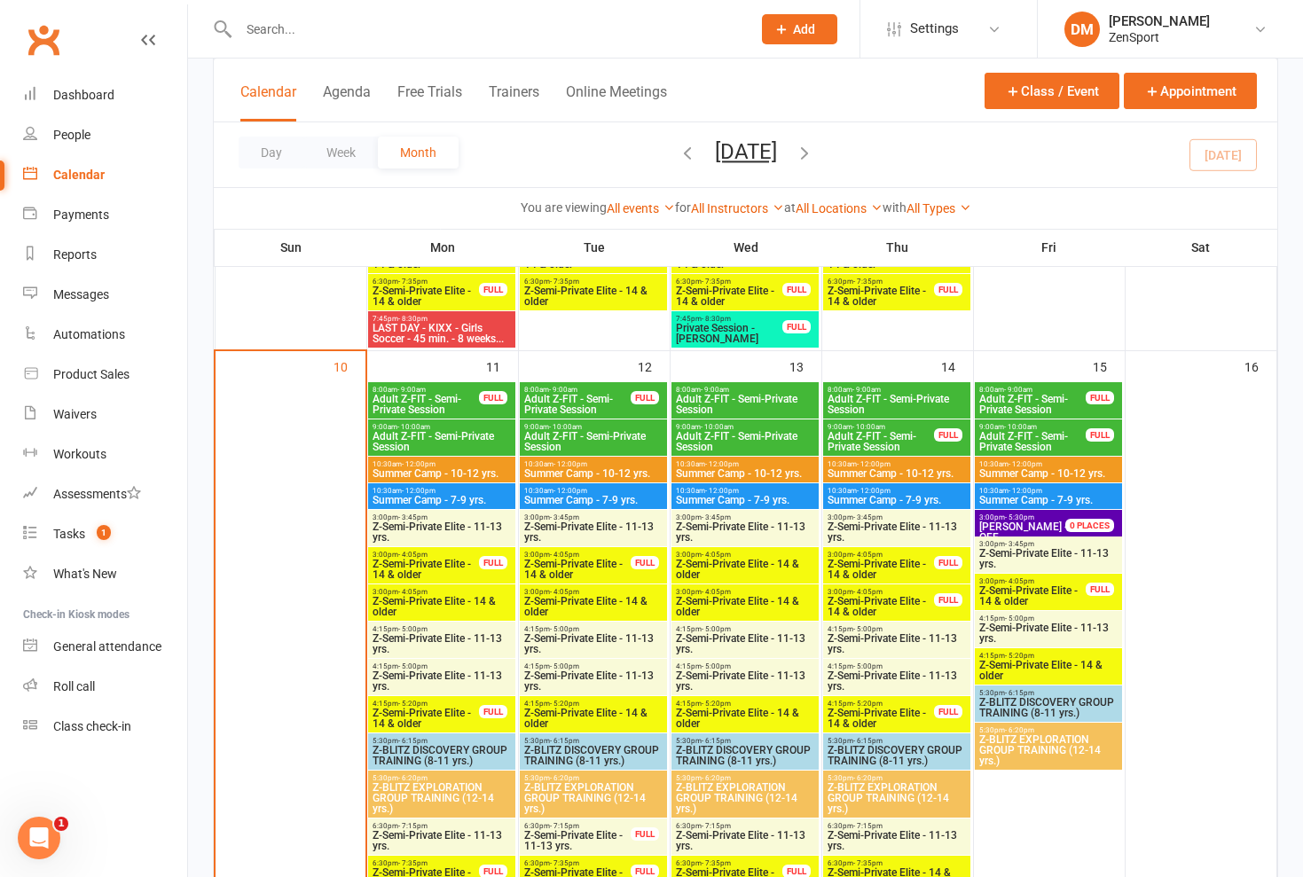
scroll to position [1234, 0]
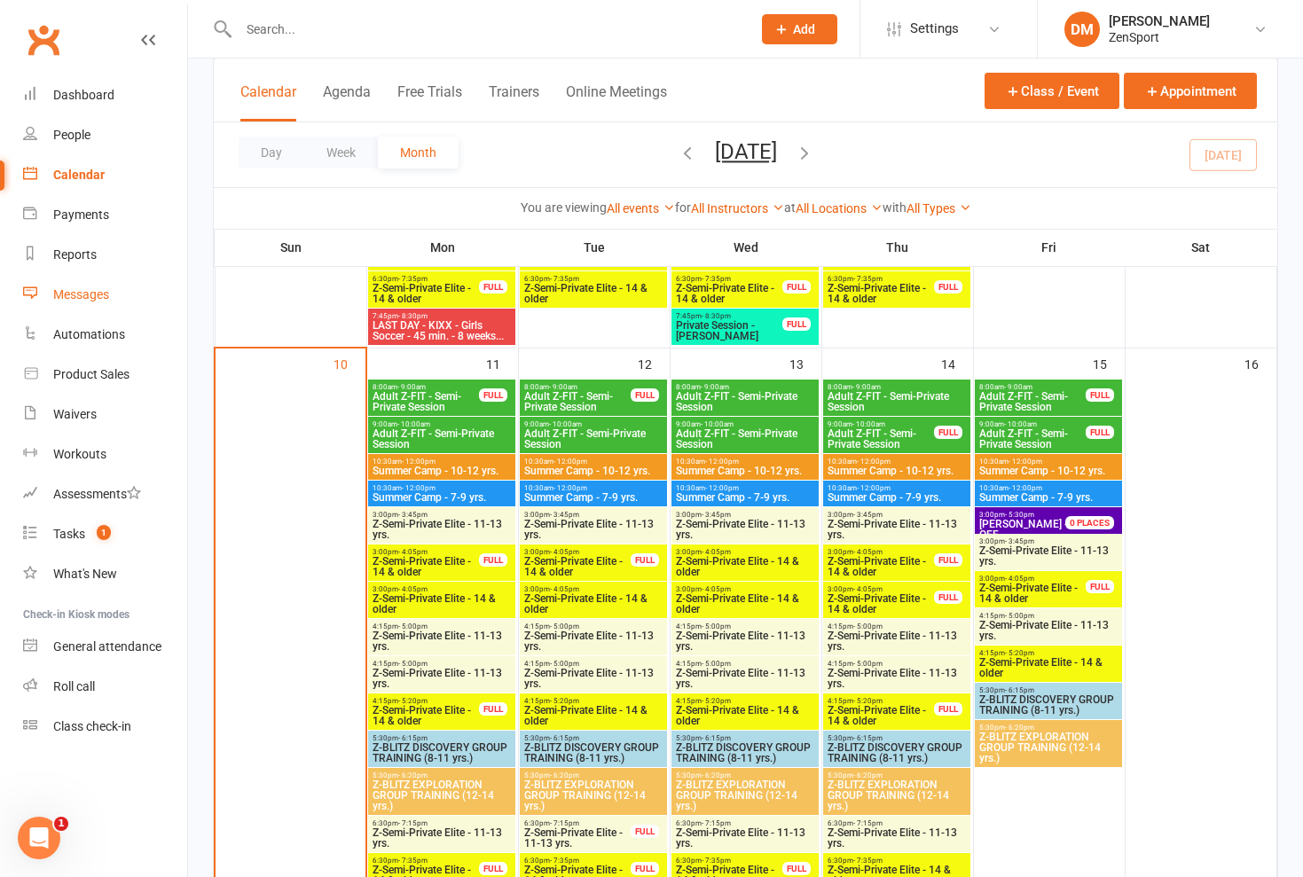
click at [99, 295] on div "Messages" at bounding box center [81, 294] width 56 height 14
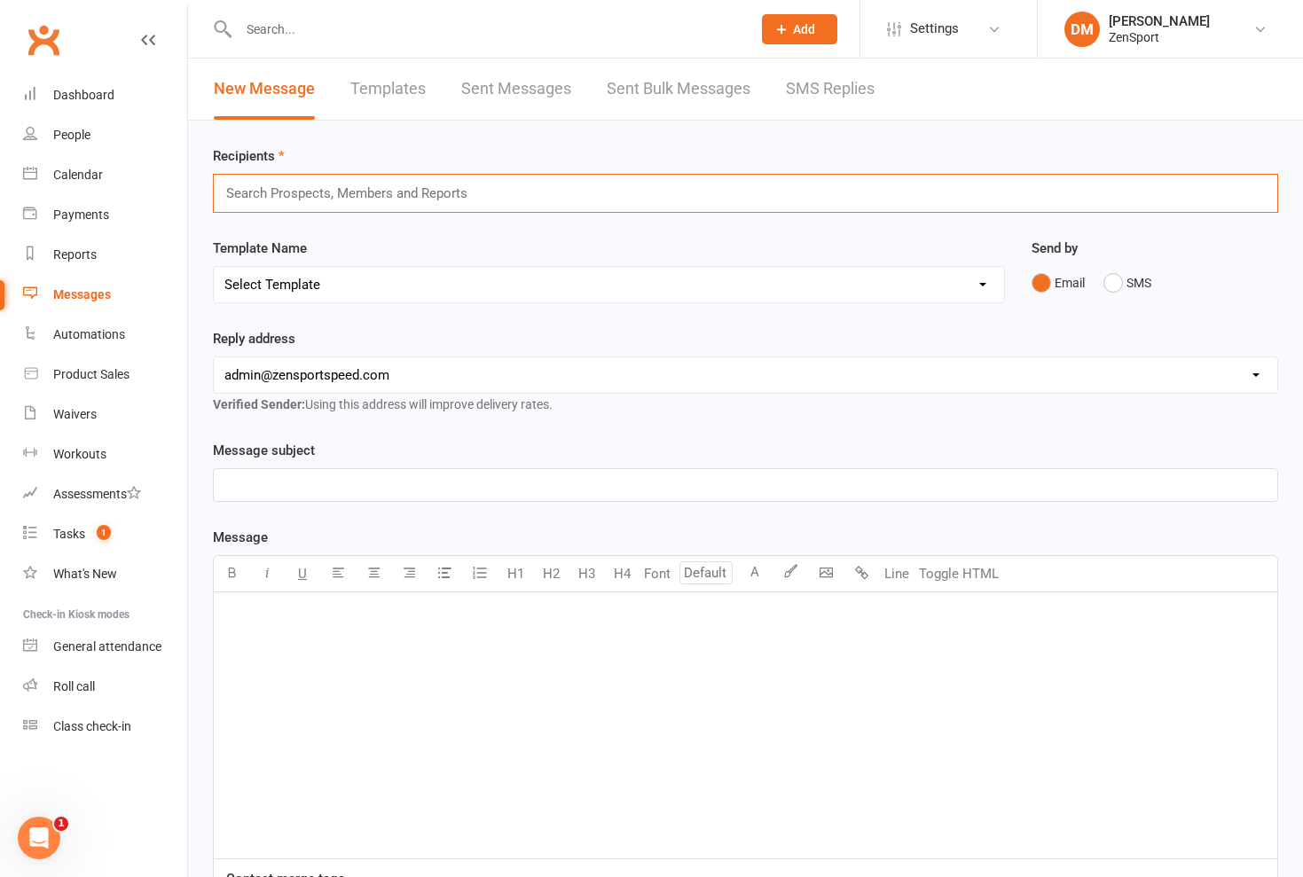
click at [247, 193] on input "text" at bounding box center [354, 193] width 261 height 23
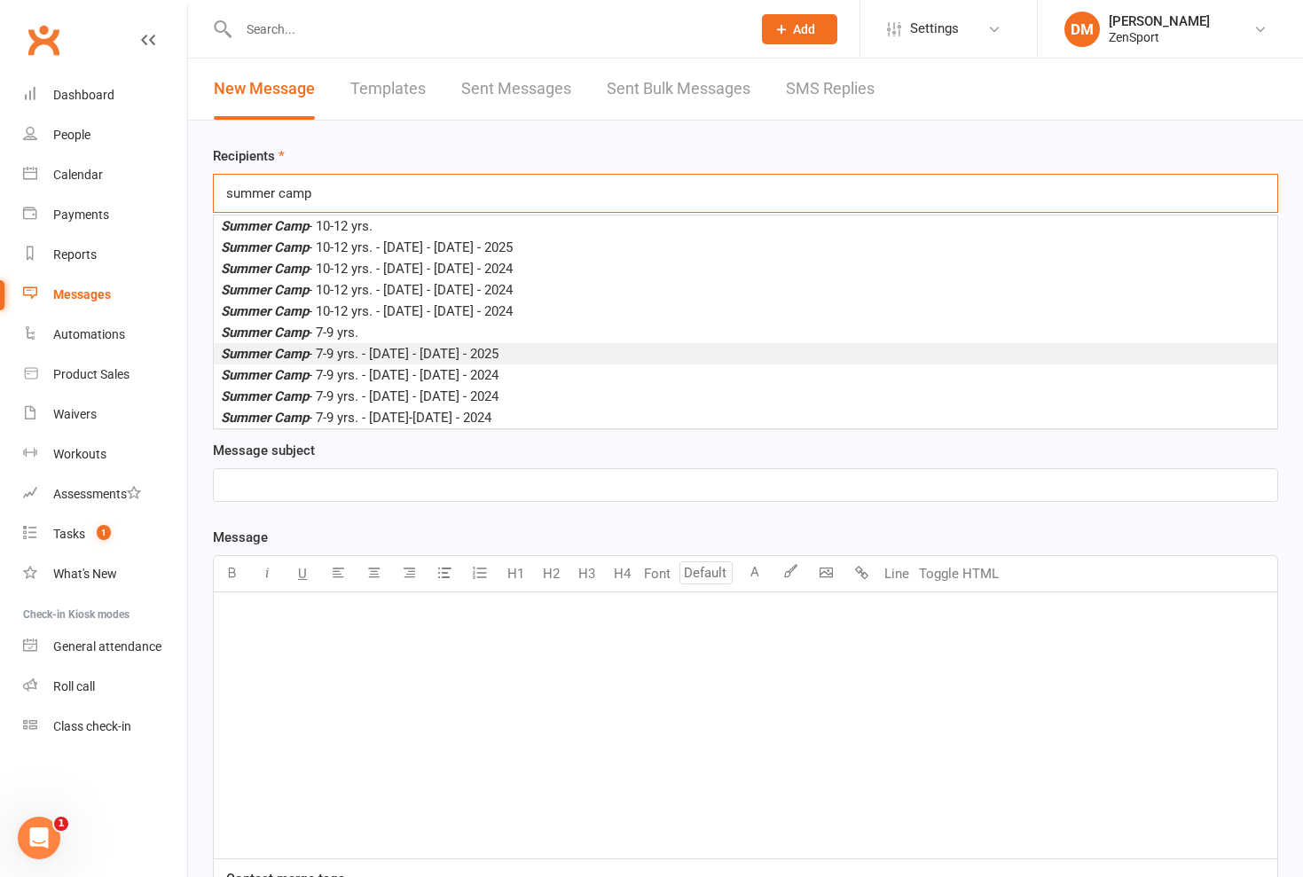
type input "summer camp"
click at [382, 353] on span "Summer Camp - 7-9 yrs. - [DATE] - [DATE] - 2025" at bounding box center [360, 354] width 278 height 16
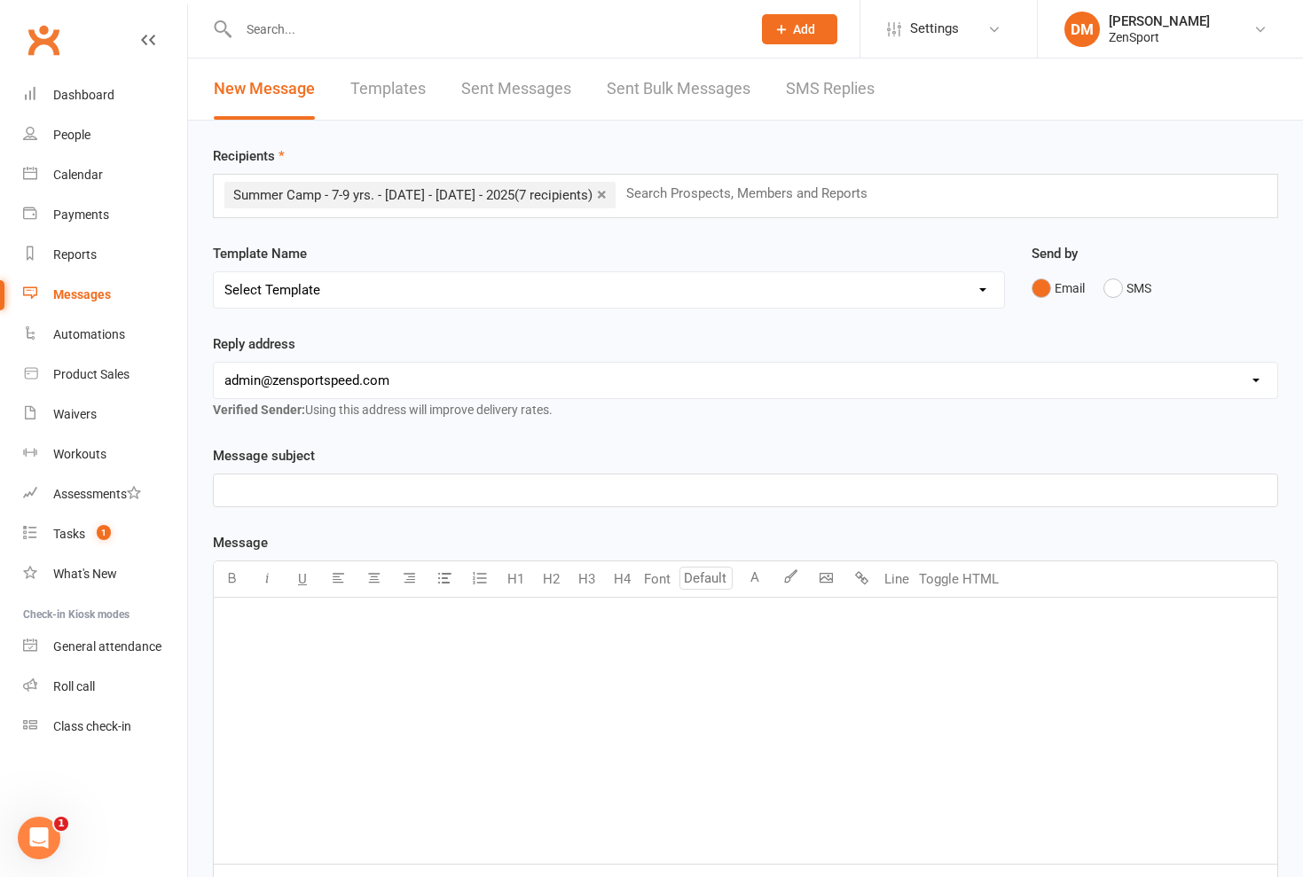
select select "84"
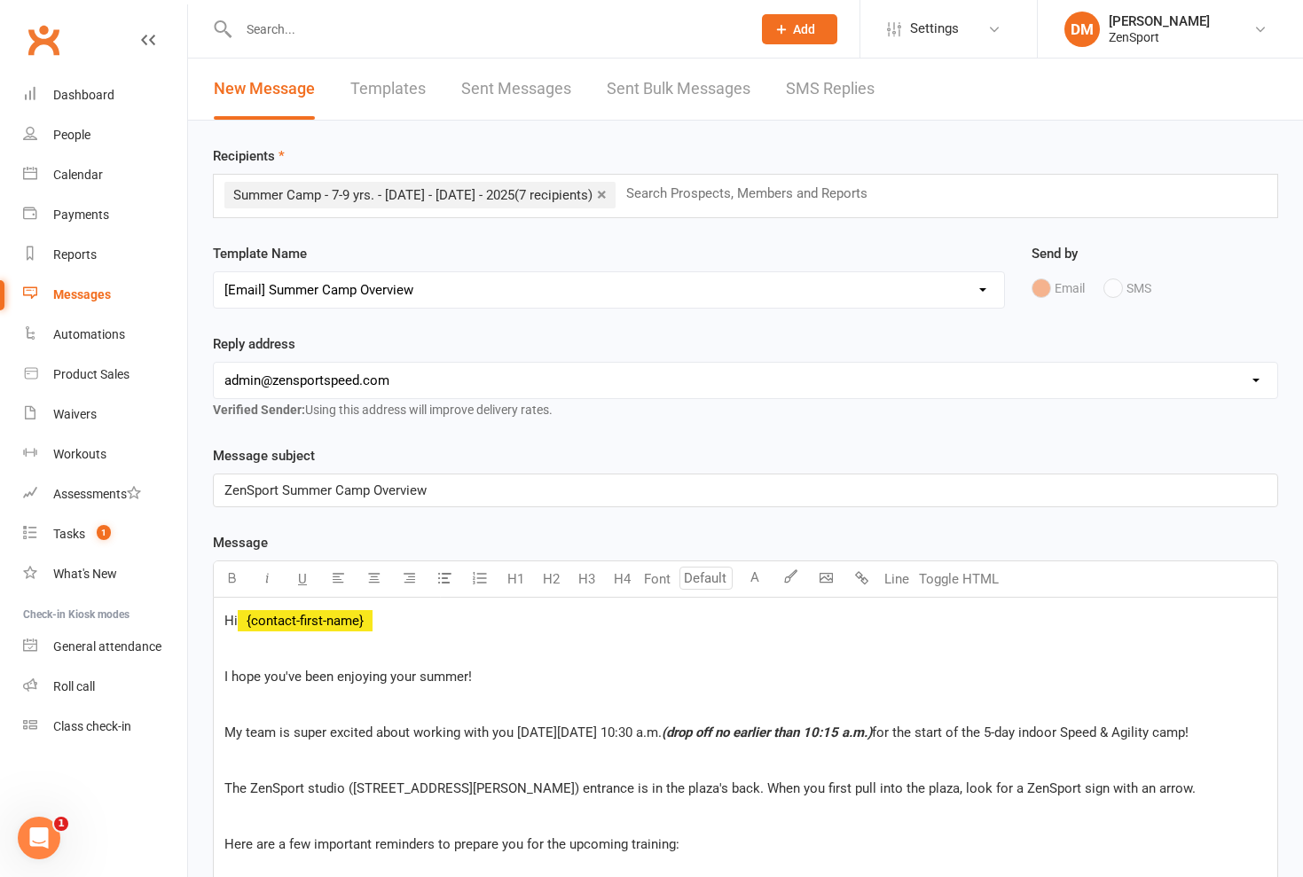
click at [442, 491] on p "ZenSport Summer Camp Overview" at bounding box center [745, 490] width 1042 height 21
click at [435, 492] on span "ZenSport Summer Camp Overview -8/11- 8/15" at bounding box center [359, 491] width 270 height 16
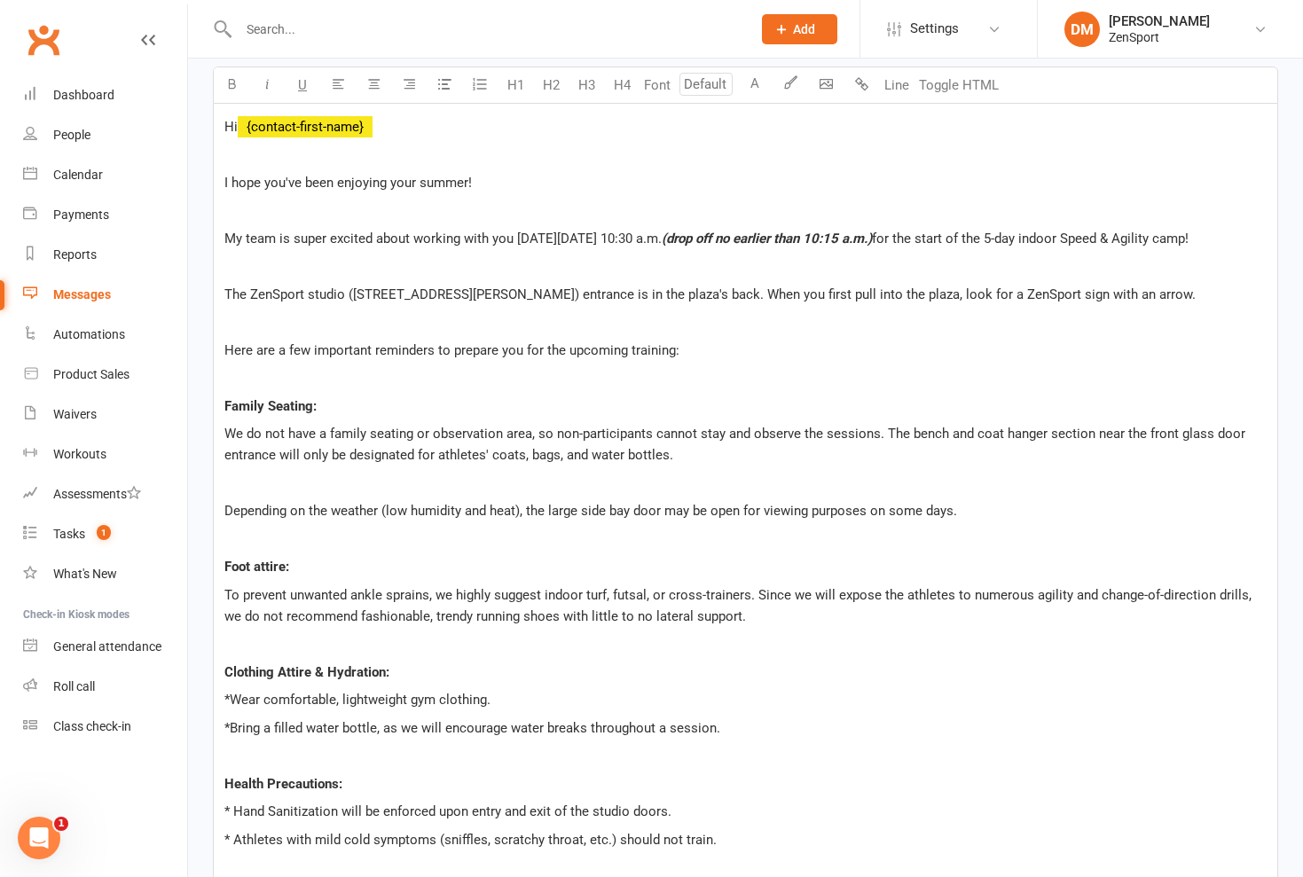
scroll to position [496, 0]
click at [580, 301] on span "The ZenSport studio ([STREET_ADDRESS][PERSON_NAME]) entrance is in the plaza's …" at bounding box center [709, 293] width 971 height 16
click at [580, 301] on span "The ZenSport studio ([STREET_ADDRESS][PERSON_NAME]) entrance is in the back of …" at bounding box center [724, 293] width 1001 height 16
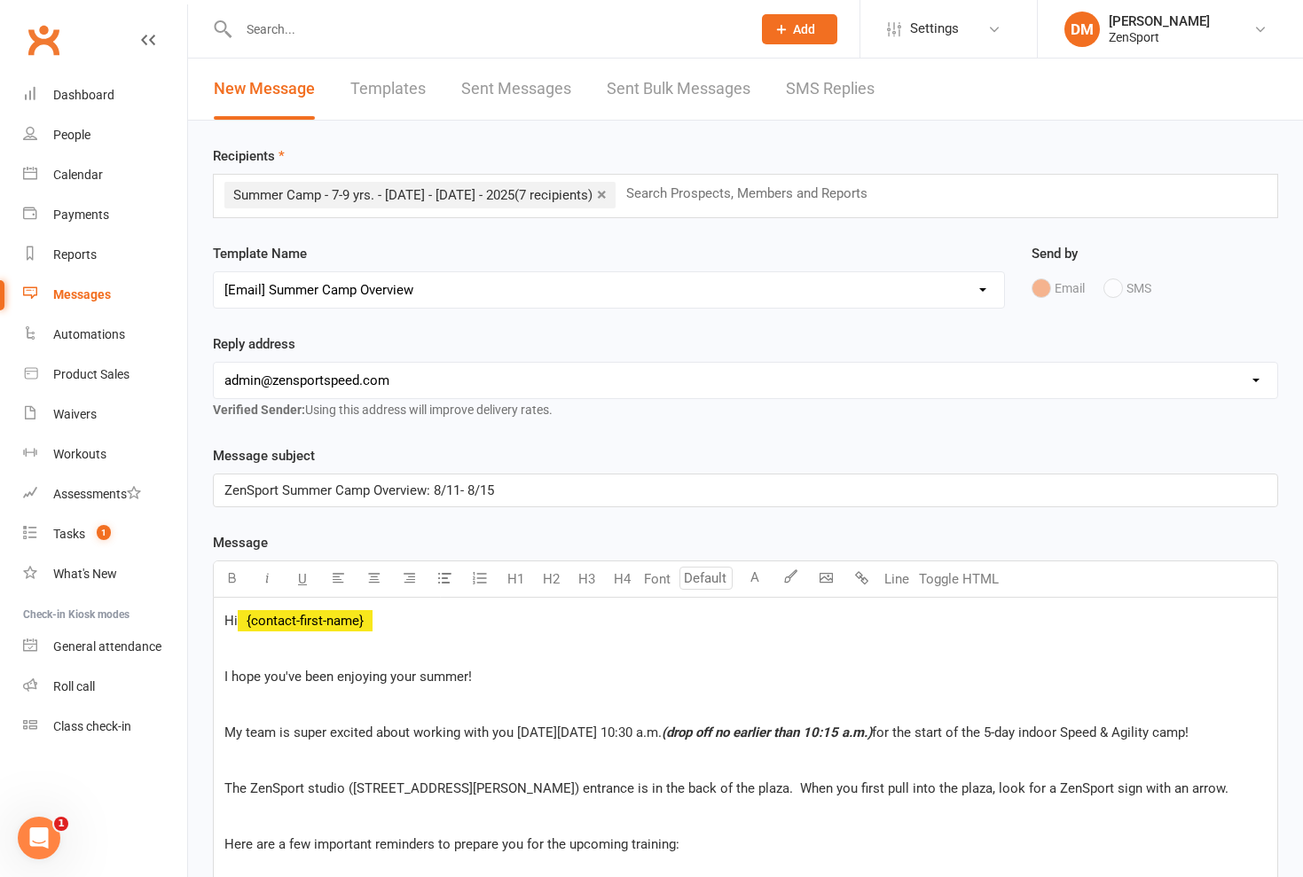
scroll to position [0, 0]
select select "2"
click at [580, 200] on input "text" at bounding box center [755, 193] width 261 height 23
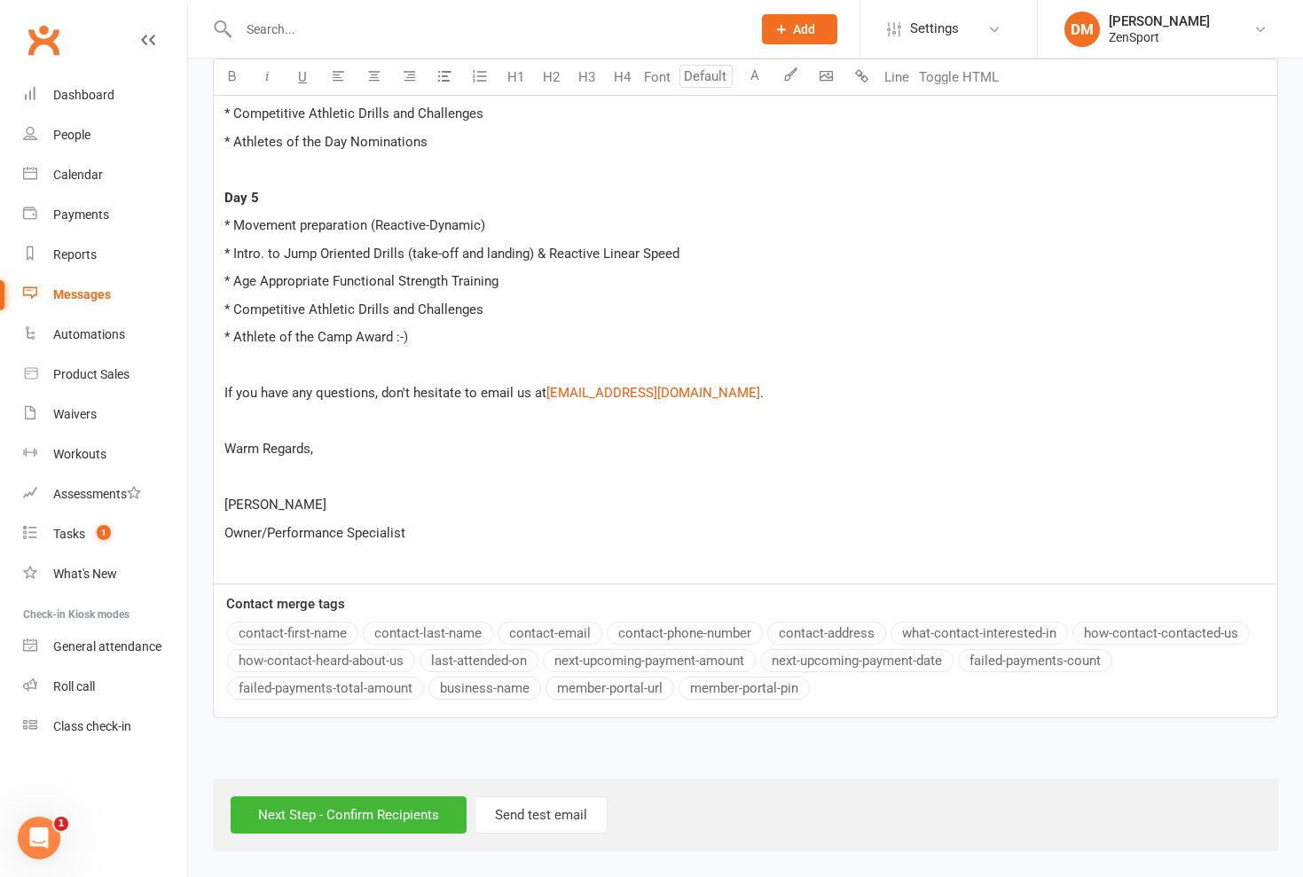
scroll to position [2235, 0]
click at [380, 797] on input "Next Step - Confirm Recipients" at bounding box center [349, 815] width 236 height 37
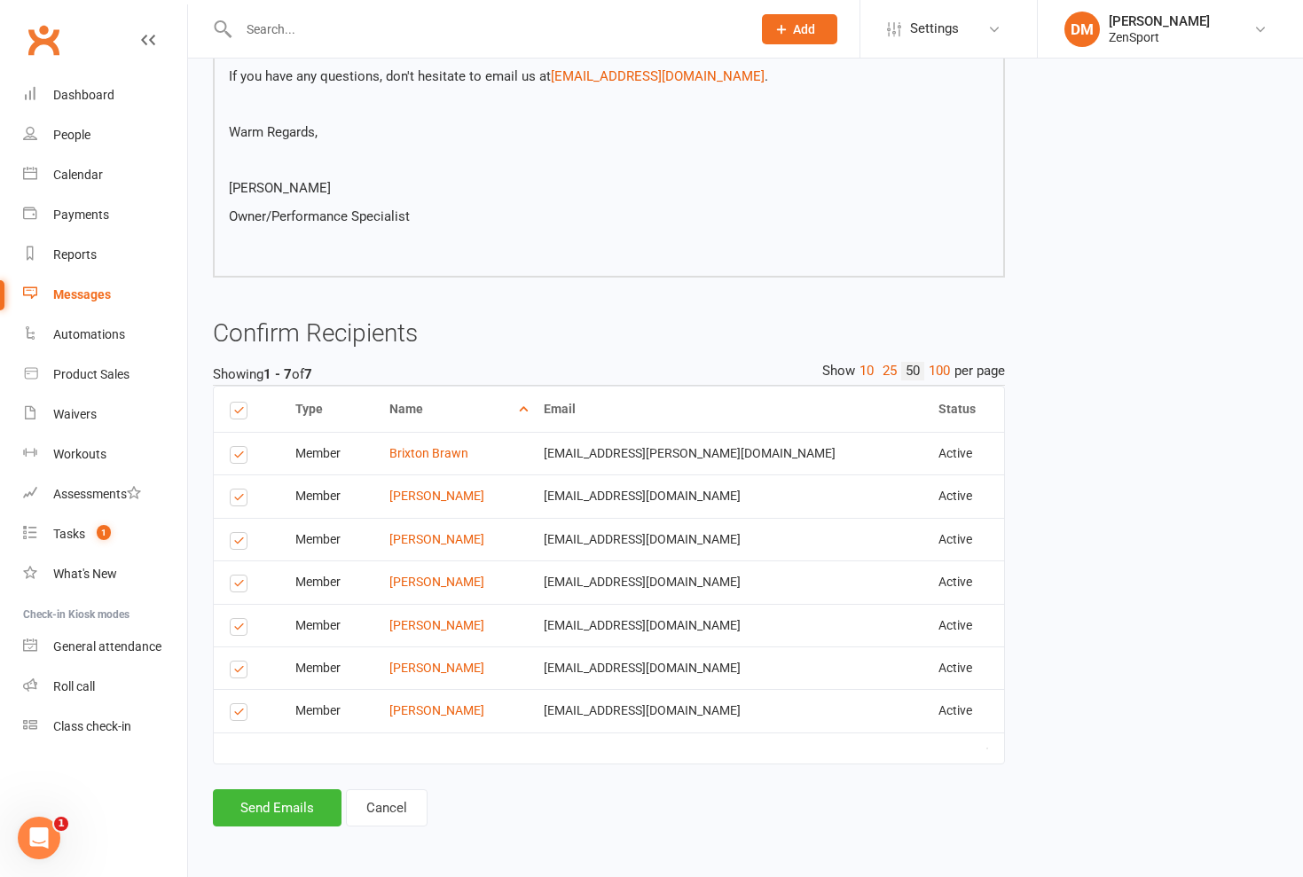
scroll to position [2331, 0]
click at [307, 795] on button "Send Emails" at bounding box center [277, 808] width 129 height 37
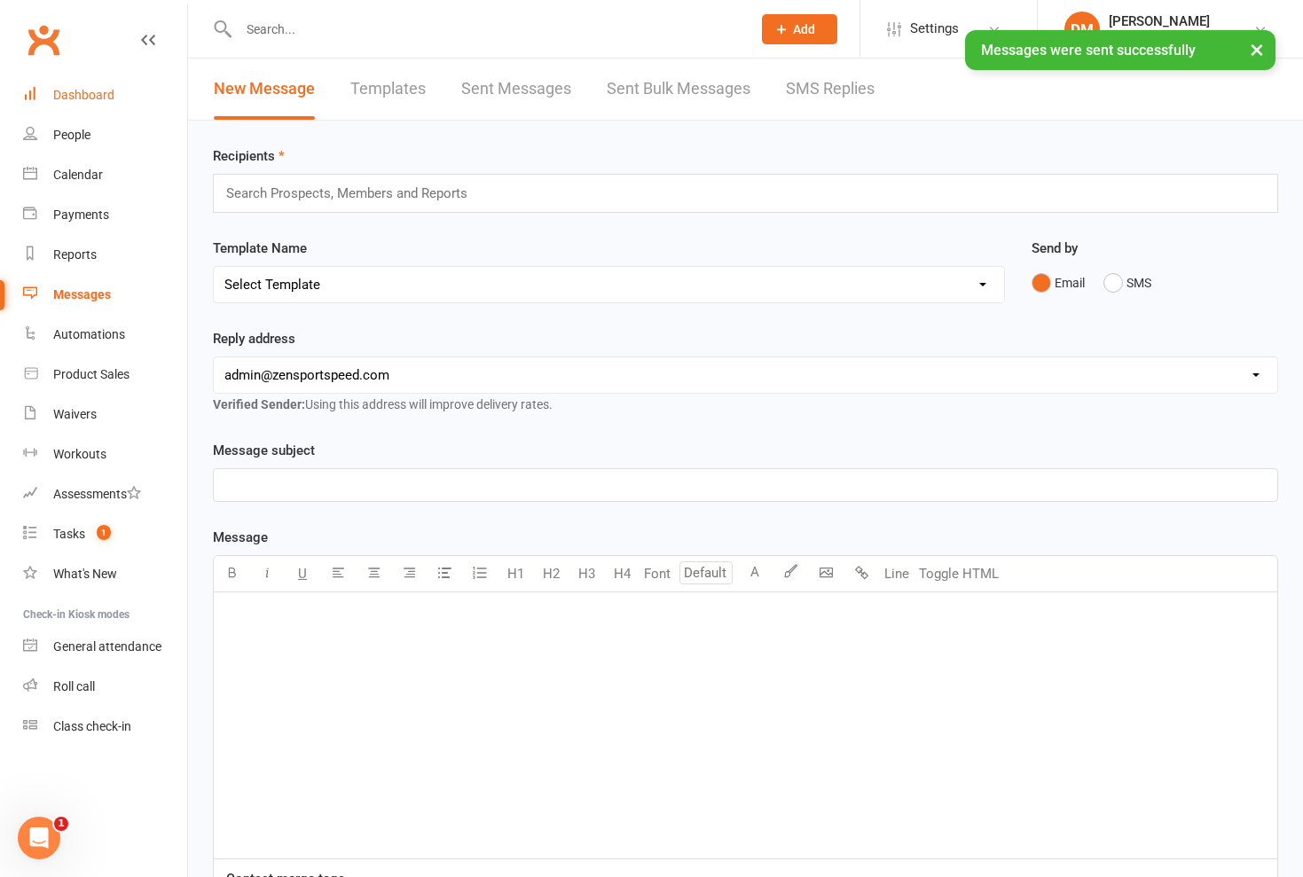
click at [79, 96] on div "Dashboard" at bounding box center [83, 95] width 61 height 14
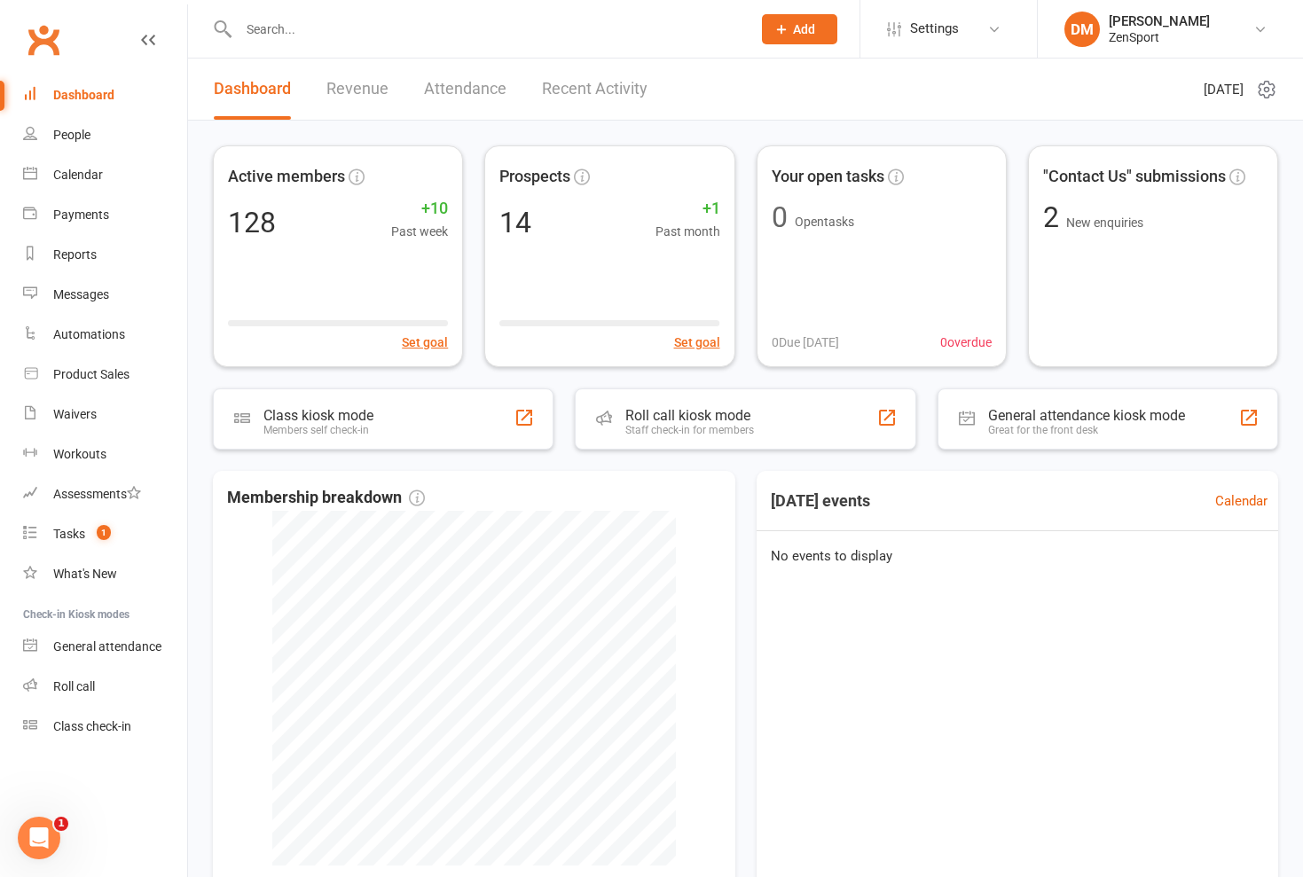
click at [580, 87] on link "Recent Activity" at bounding box center [595, 89] width 106 height 61
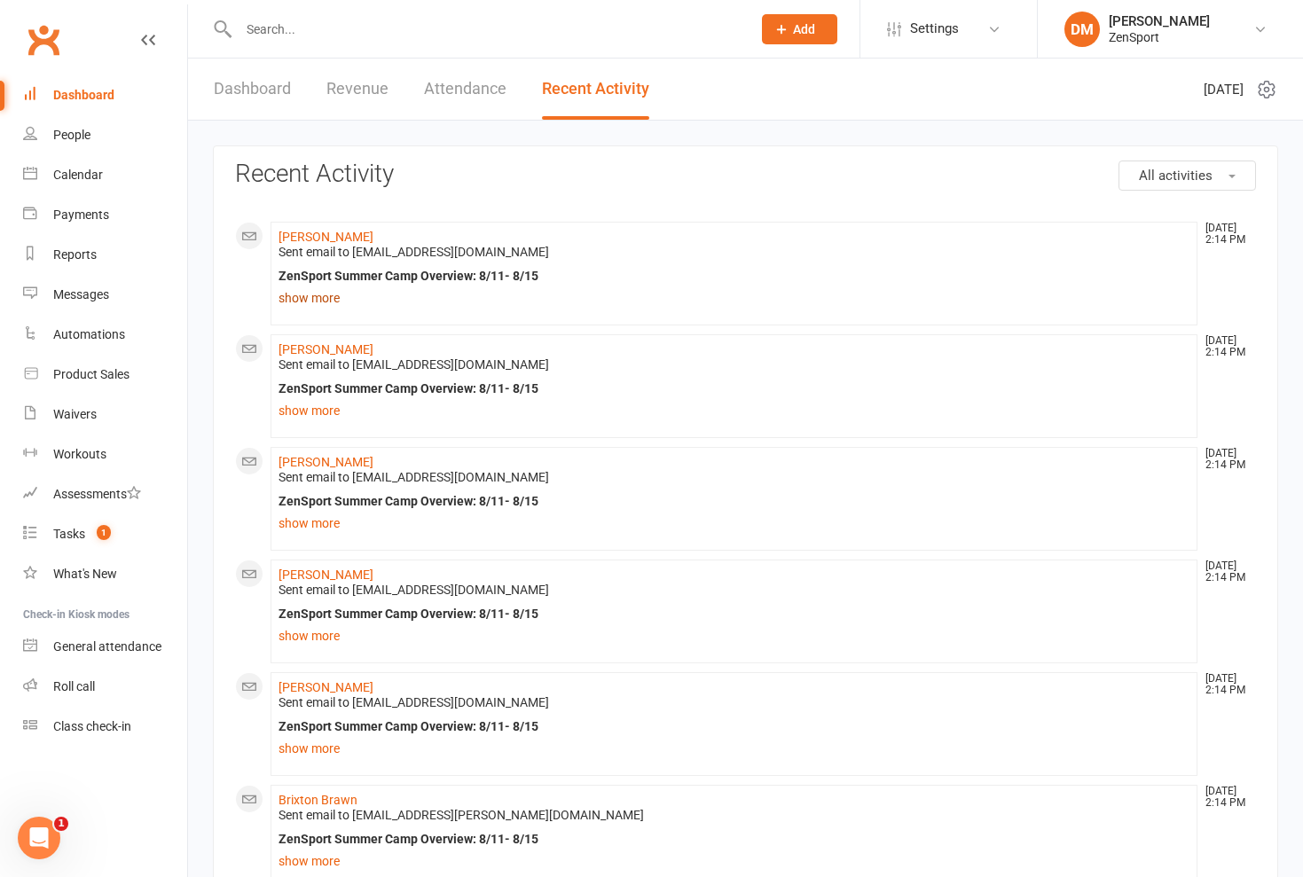
click at [322, 300] on link "show more" at bounding box center [734, 298] width 911 height 25
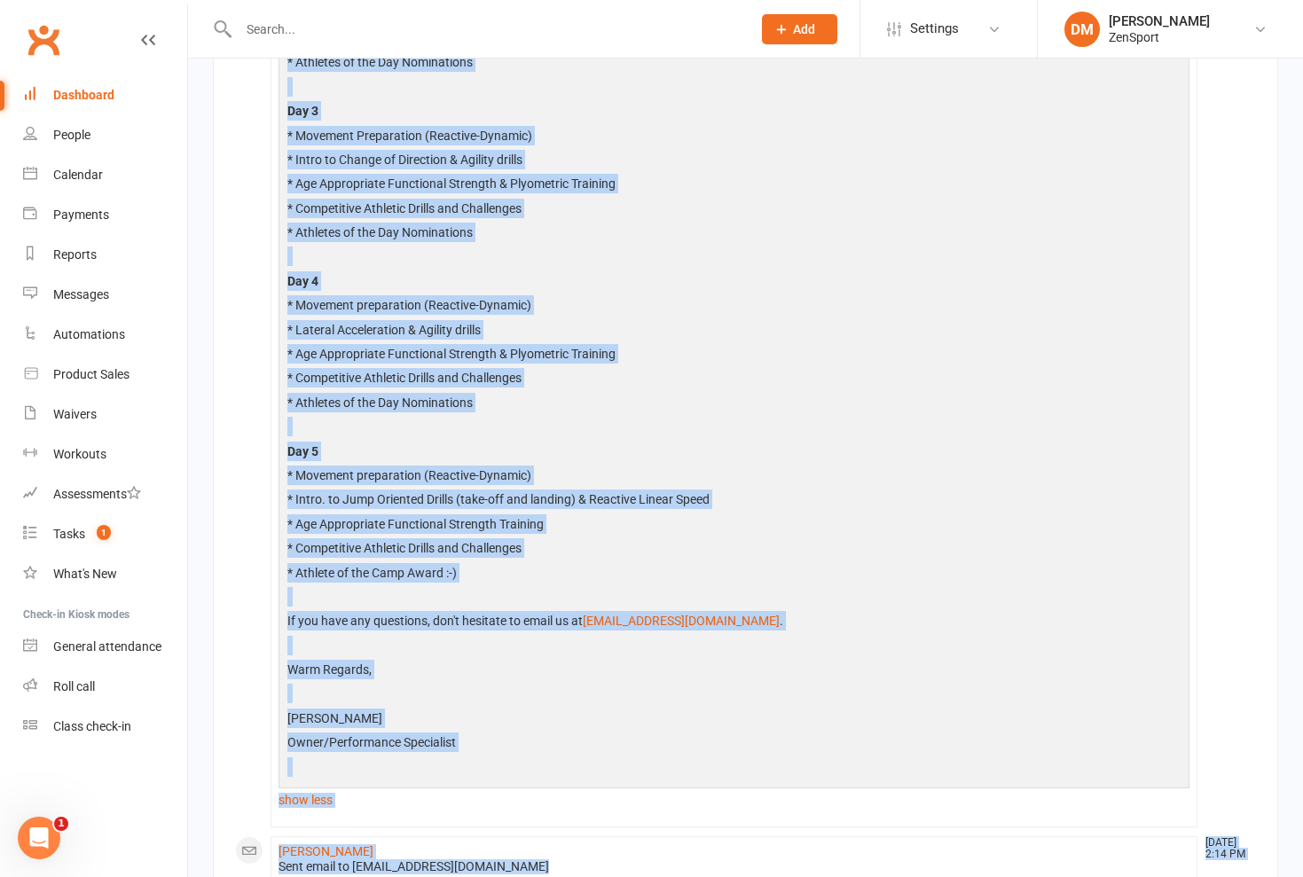
scroll to position [1438, 0]
drag, startPoint x: 287, startPoint y: 301, endPoint x: 291, endPoint y: 745, distance: 444.5
copy div "Lo Ipsumdol S amet con'ad elit seddoeiu temp incidi! Ut labo et dolor magnaal e…"
